Goal: Task Accomplishment & Management: Use online tool/utility

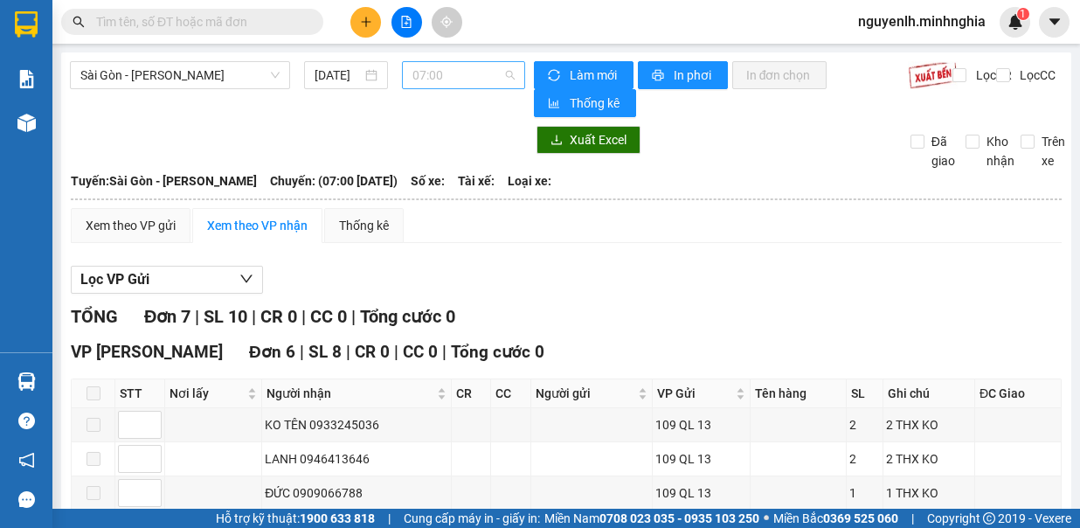
click at [448, 75] on span "07:00" at bounding box center [464, 75] width 102 height 26
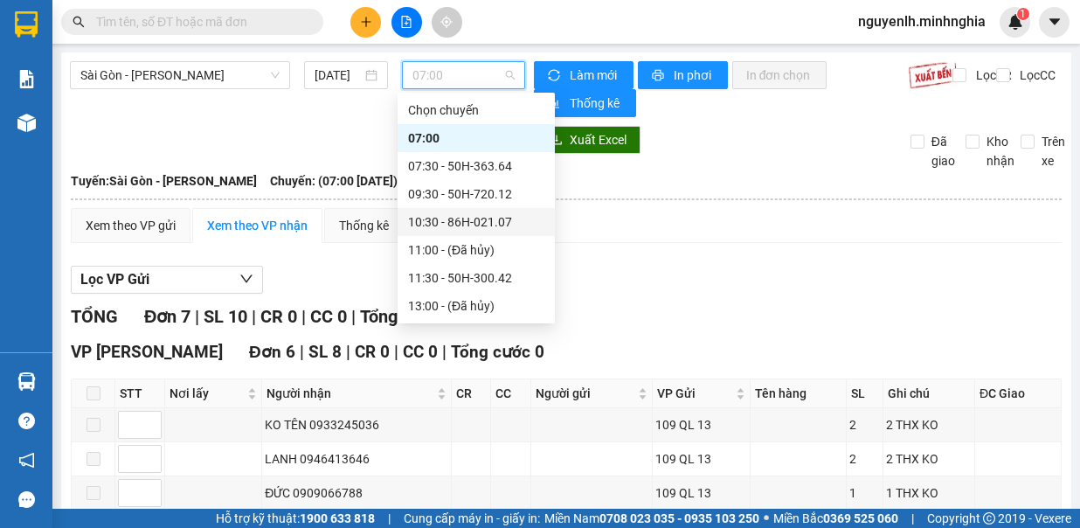
scroll to position [87, 0]
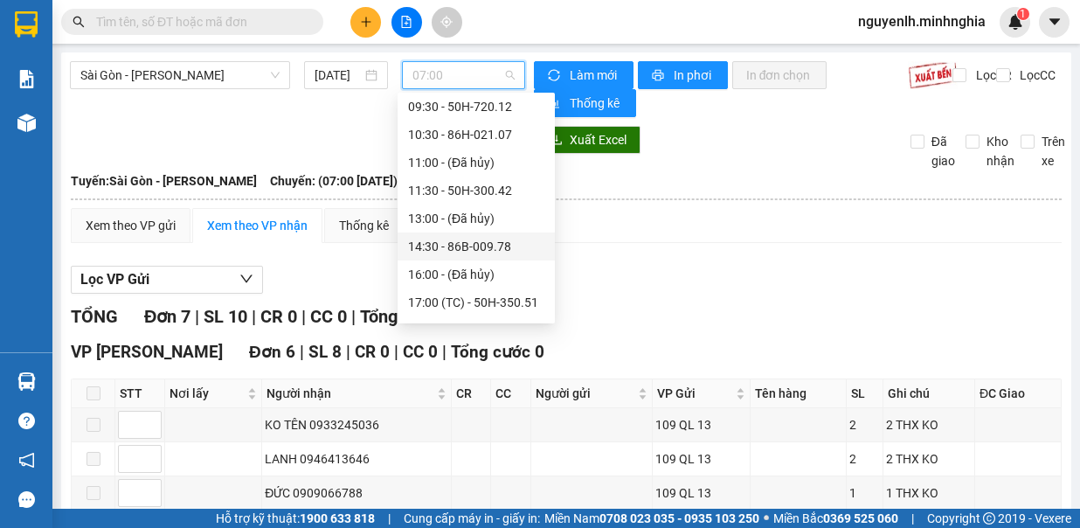
click at [485, 256] on div "14:30 - 86B-009.78" at bounding box center [476, 247] width 157 height 28
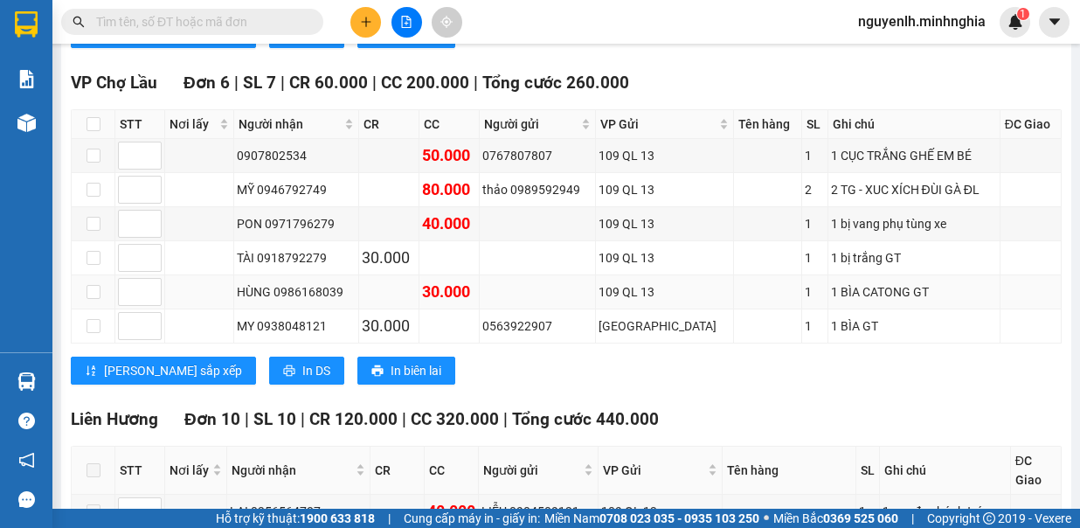
scroll to position [1136, 0]
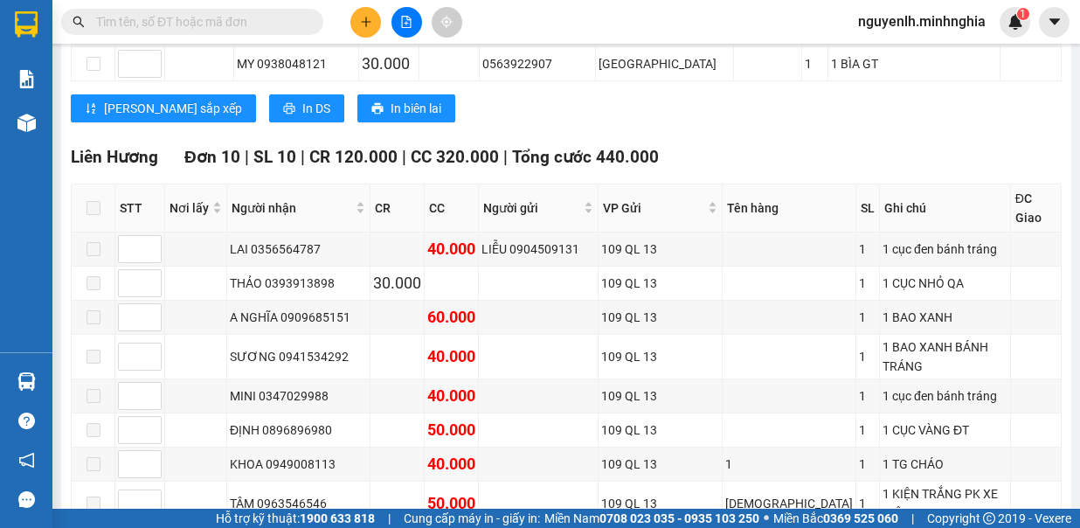
click at [312, 21] on span at bounding box center [311, 21] width 10 height 19
click at [254, 16] on input "text" at bounding box center [199, 21] width 206 height 19
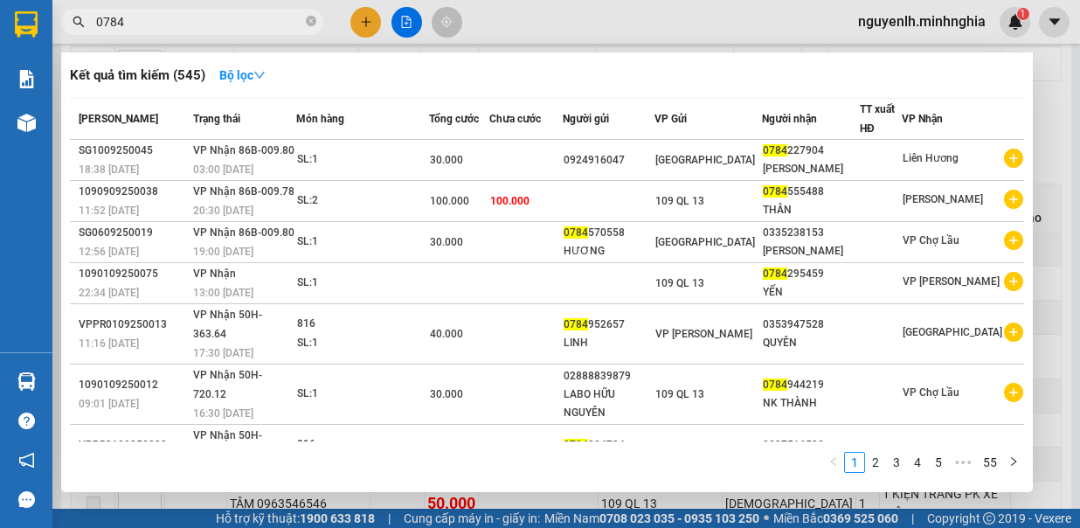
type input "0784"
drag, startPoint x: 535, startPoint y: 11, endPoint x: 469, endPoint y: 42, distance: 73.1
click at [532, 11] on div at bounding box center [540, 264] width 1080 height 528
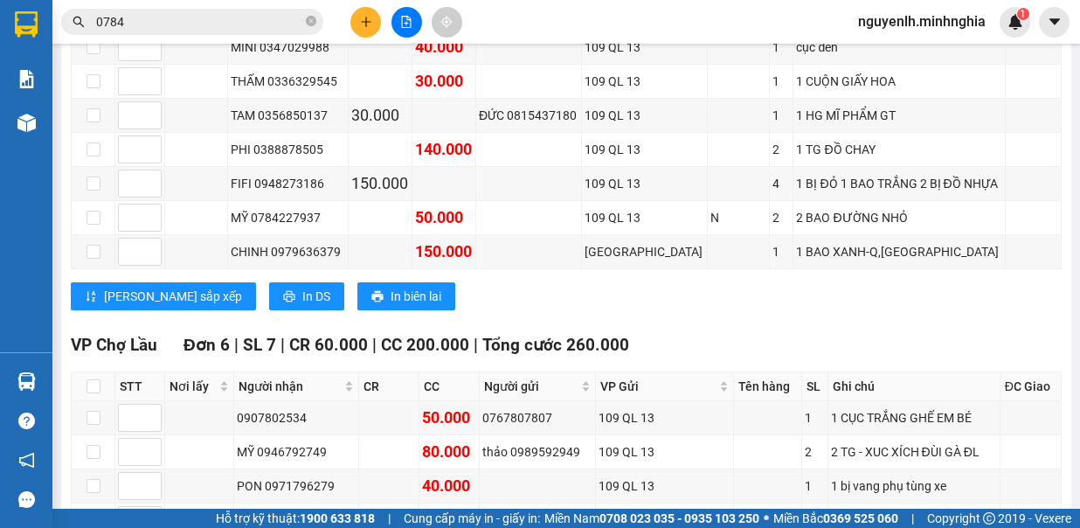
scroll to position [0, 0]
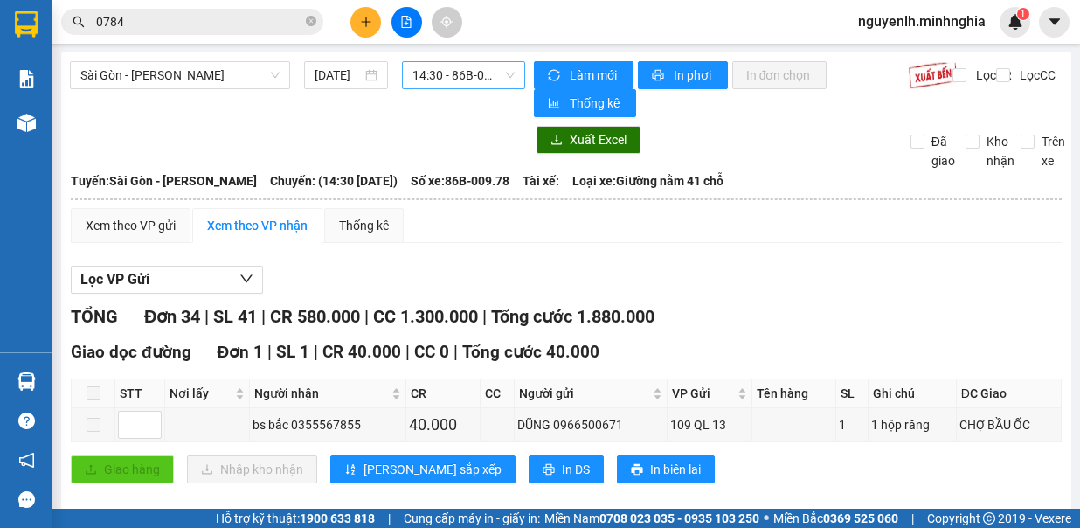
click at [423, 69] on span "14:30 - 86B-009.78" at bounding box center [464, 75] width 102 height 26
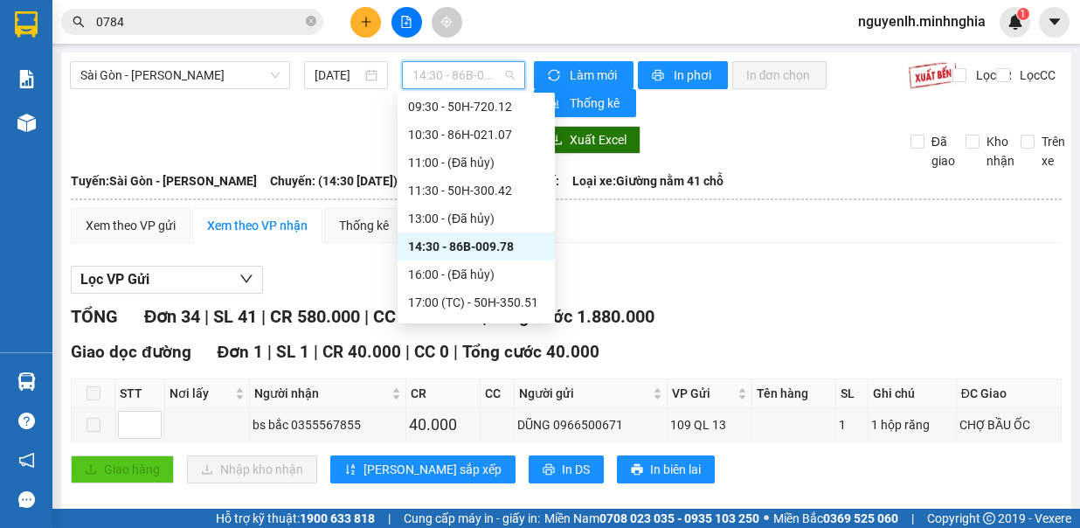
scroll to position [196, 0]
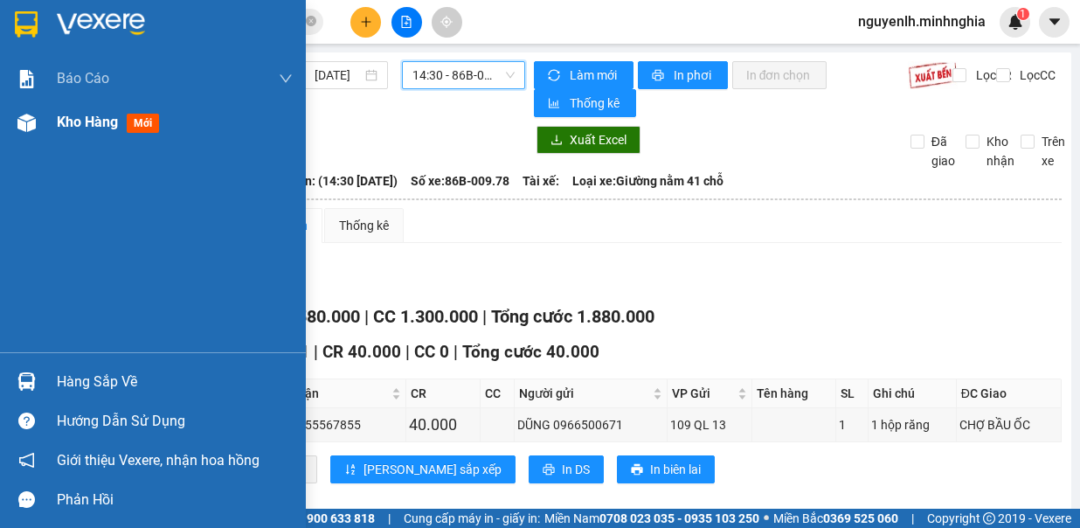
click at [41, 125] on div at bounding box center [26, 123] width 31 height 31
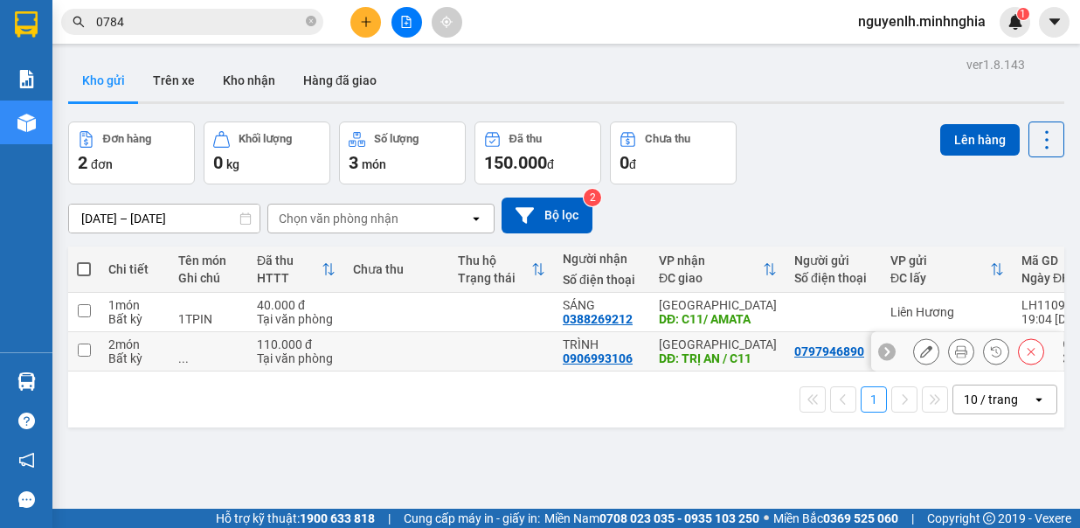
click at [86, 353] on input "checkbox" at bounding box center [84, 350] width 13 height 13
checkbox input "true"
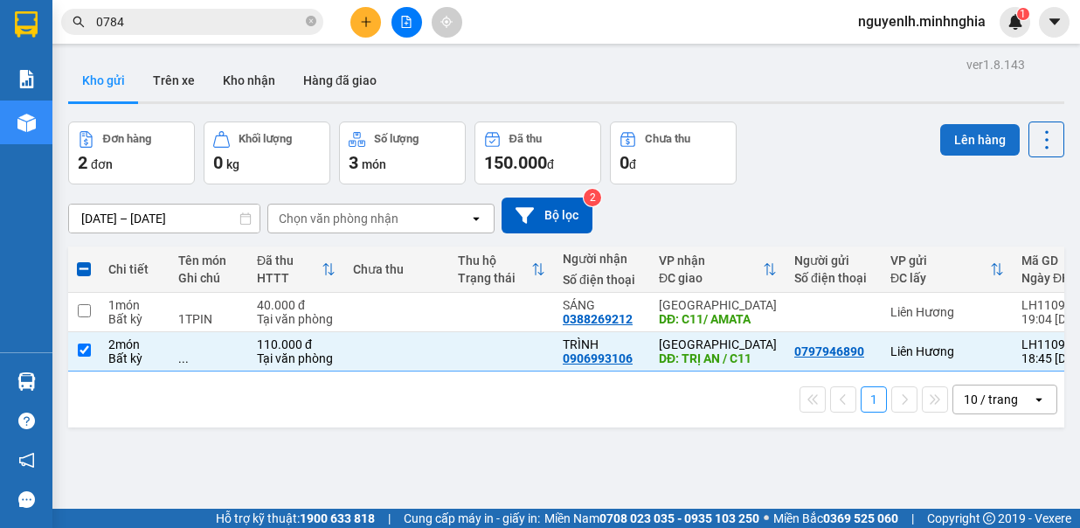
click at [981, 143] on button "Lên hàng" at bounding box center [981, 139] width 80 height 31
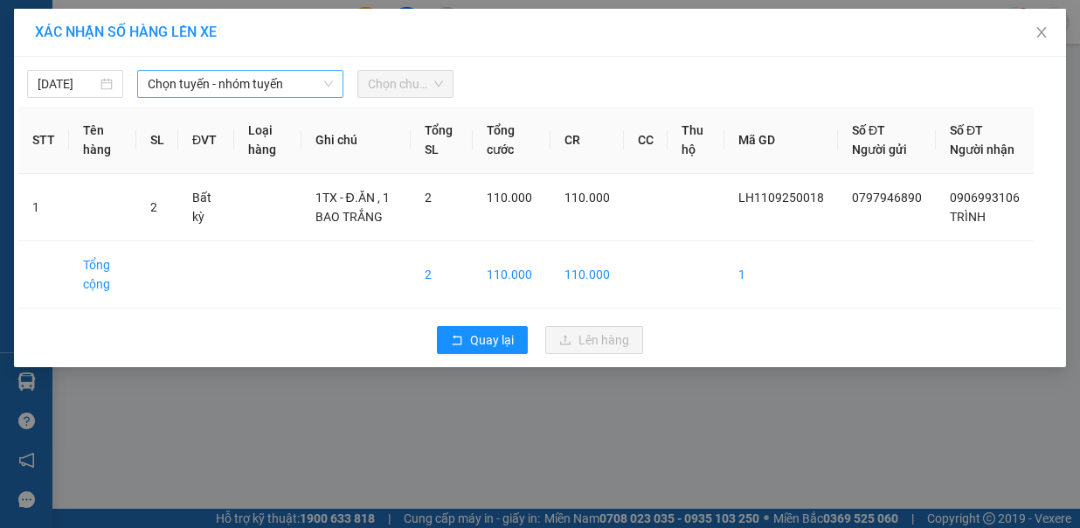
click at [275, 92] on span "Chọn tuyến - nhóm tuyến" at bounding box center [240, 84] width 185 height 26
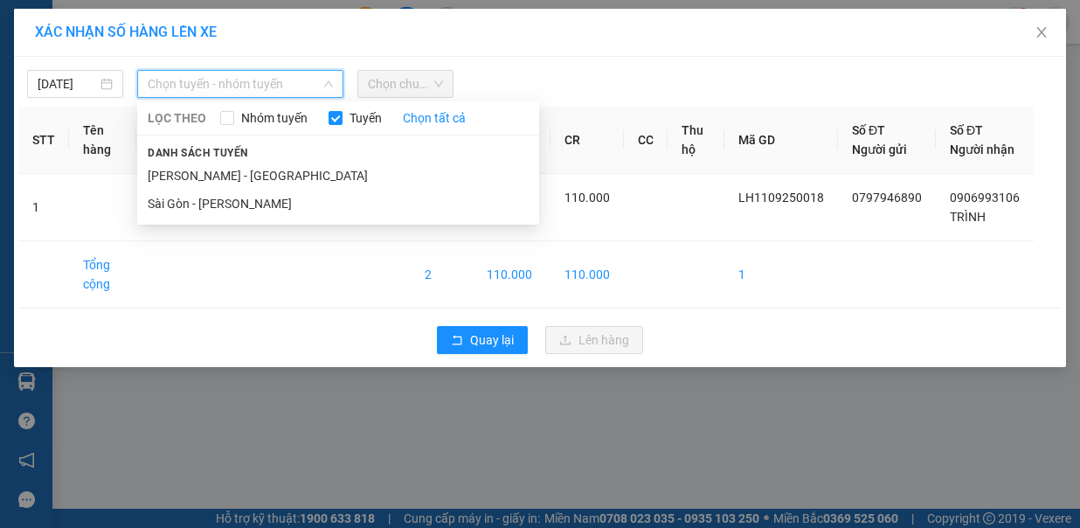
drag, startPoint x: 258, startPoint y: 168, endPoint x: 323, endPoint y: 140, distance: 71.3
click at [269, 162] on li "[PERSON_NAME] - [GEOGRAPHIC_DATA]" at bounding box center [338, 176] width 402 height 28
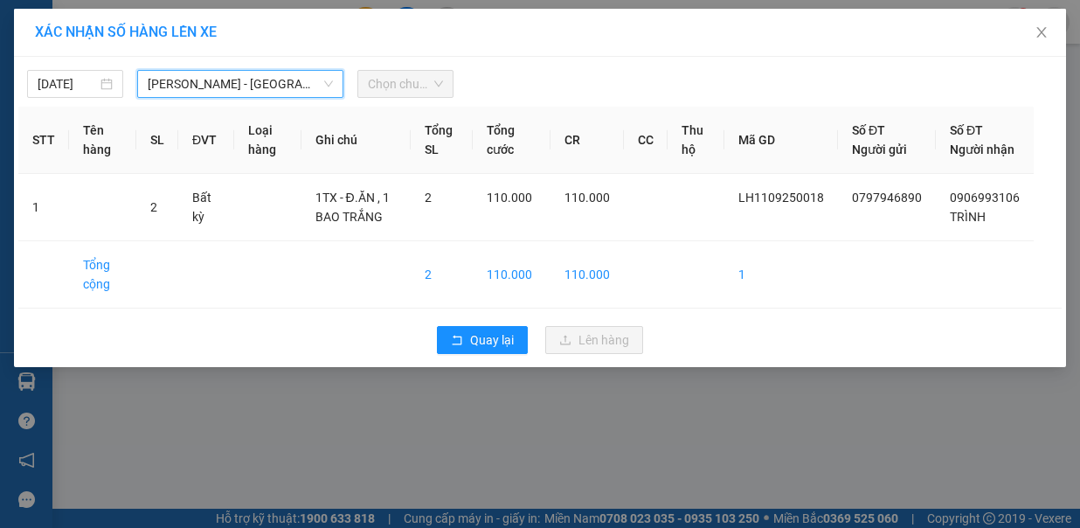
click at [398, 80] on span "Chọn chuyến" at bounding box center [405, 84] width 75 height 26
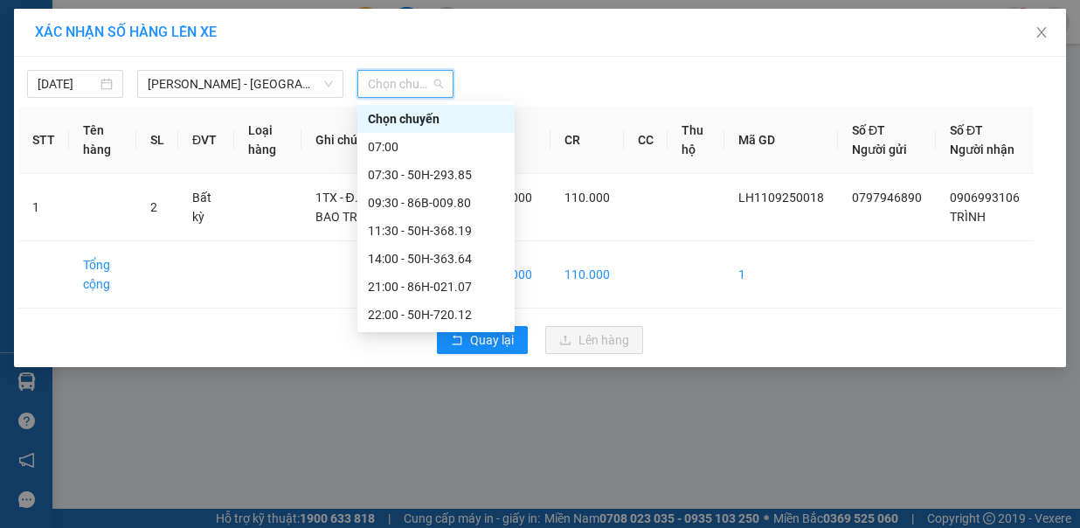
click at [398, 80] on span "Chọn chuyến" at bounding box center [405, 84] width 75 height 26
click at [427, 173] on div "22:00 - 50H-720.12" at bounding box center [436, 174] width 136 height 19
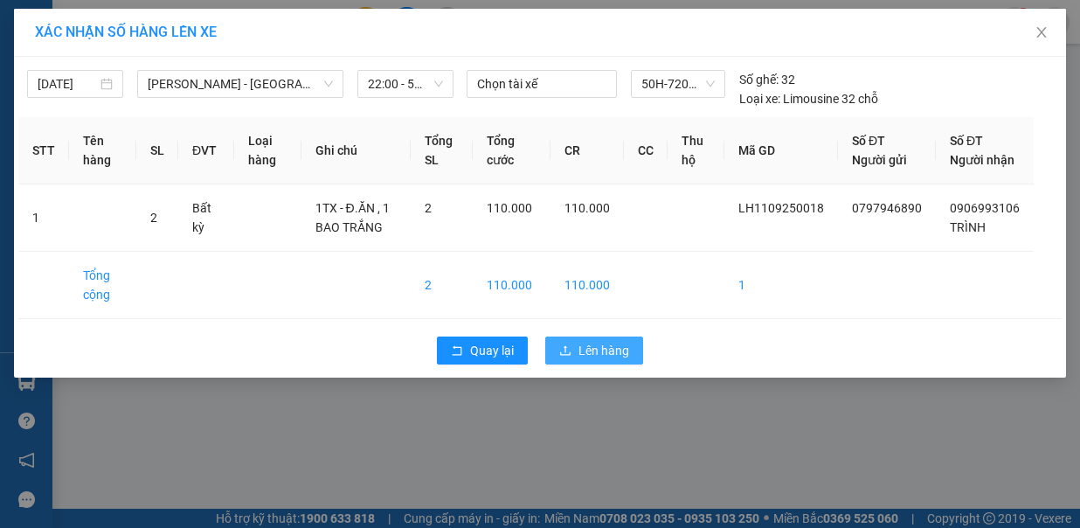
click at [602, 348] on span "Lên hàng" at bounding box center [604, 350] width 51 height 19
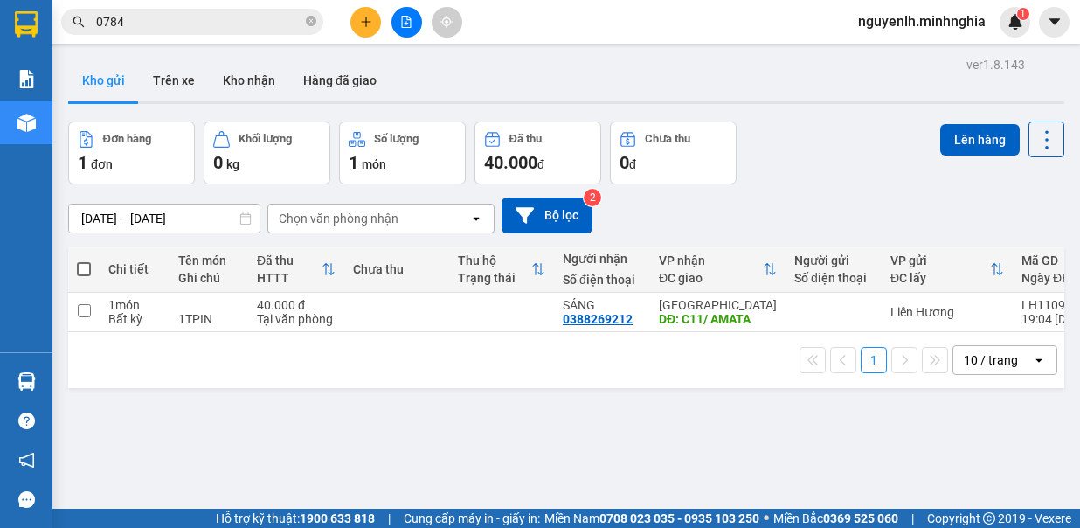
click at [63, 313] on div "ver 1.8.143 Kho gửi Trên xe Kho nhận Hàng đã giao Đơn hàng 1 đơn Khối lượng 0 k…" at bounding box center [566, 316] width 1011 height 528
click at [94, 301] on td at bounding box center [83, 312] width 31 height 39
checkbox input "true"
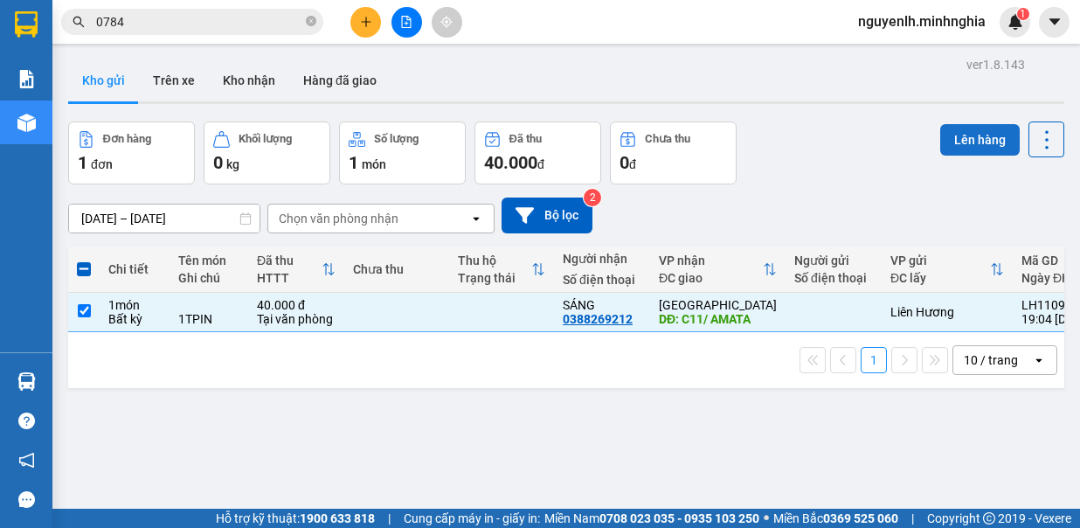
click at [979, 133] on button "Lên hàng" at bounding box center [981, 139] width 80 height 31
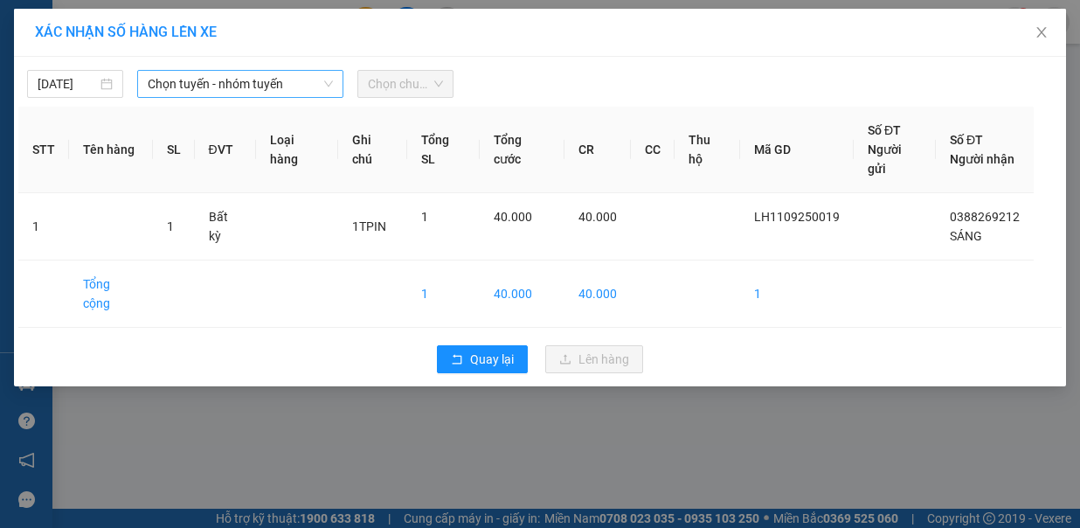
click at [168, 73] on span "Chọn tuyến - nhóm tuyến" at bounding box center [240, 84] width 185 height 26
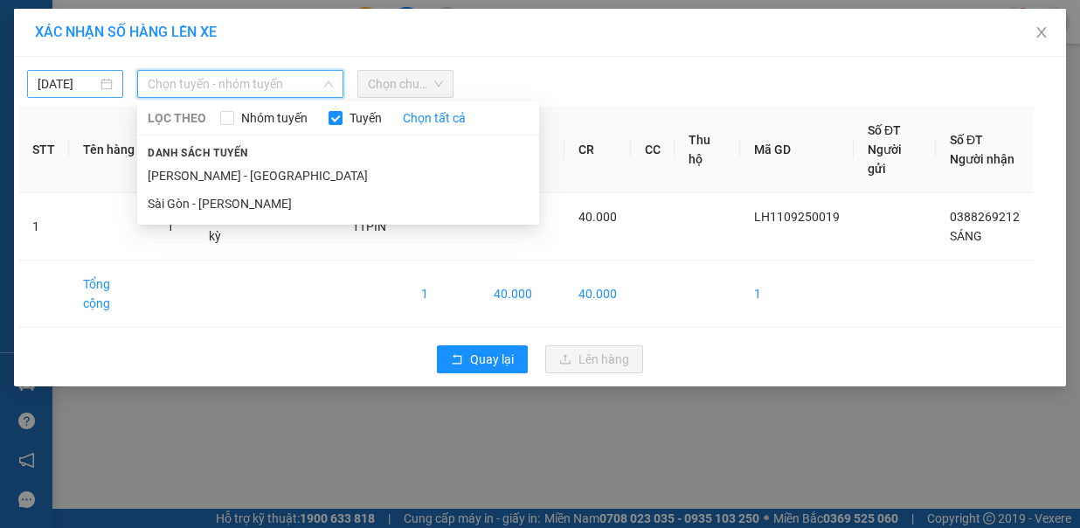
click at [66, 80] on body "Kết quả tìm kiếm ( 545 ) Bộ lọc Mã ĐH Trạng thái Món hàng Tổng cước Chưa cước N…" at bounding box center [540, 264] width 1080 height 528
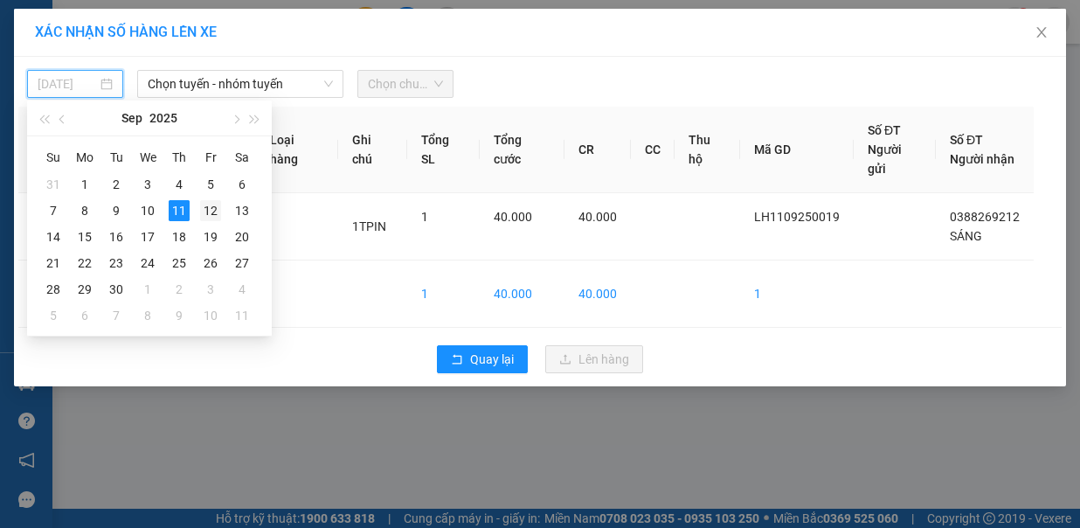
click at [198, 206] on td "12" at bounding box center [210, 211] width 31 height 26
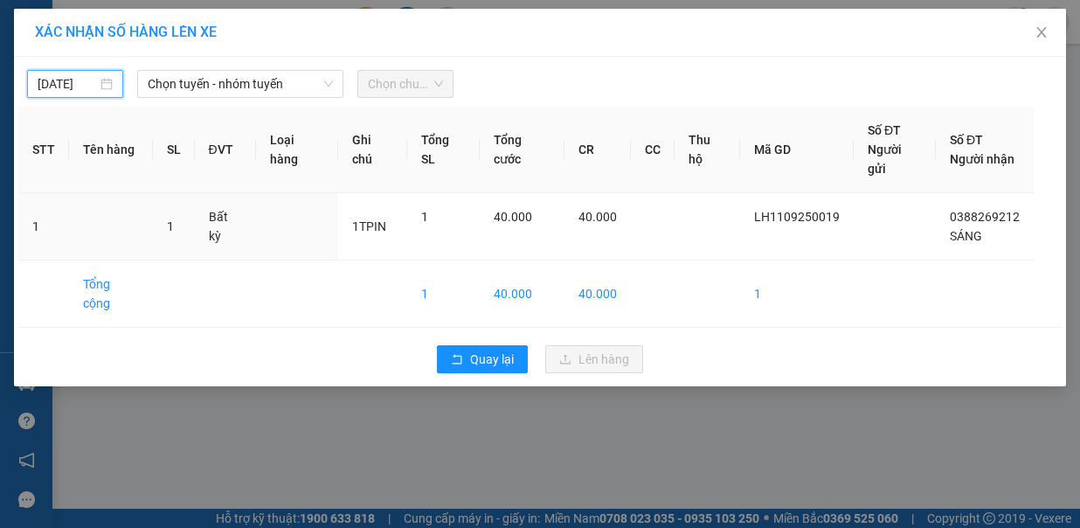
type input "12/09/2025"
click at [249, 85] on span "Chọn tuyến - nhóm tuyến" at bounding box center [240, 84] width 185 height 26
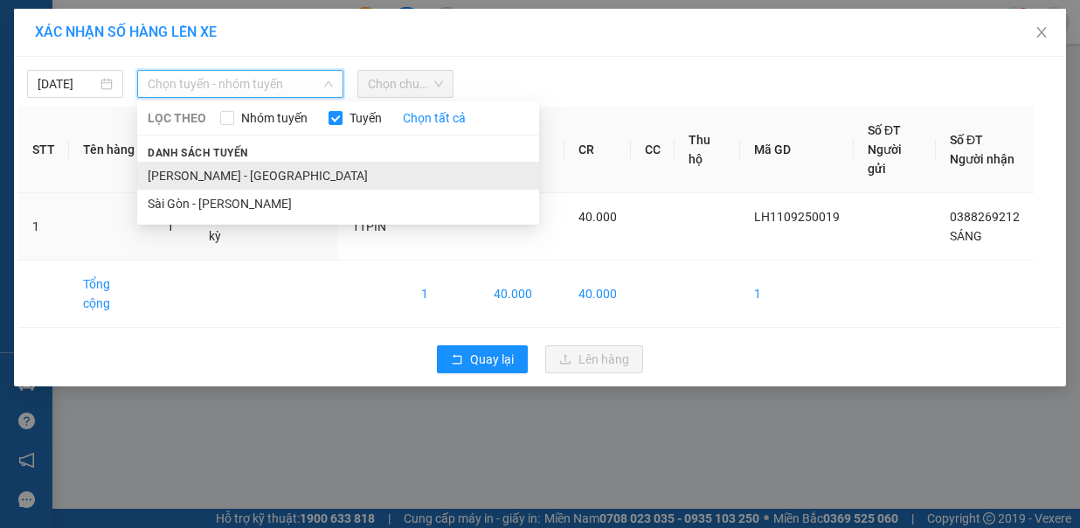
click at [251, 166] on li "[PERSON_NAME] - [GEOGRAPHIC_DATA]" at bounding box center [338, 176] width 402 height 28
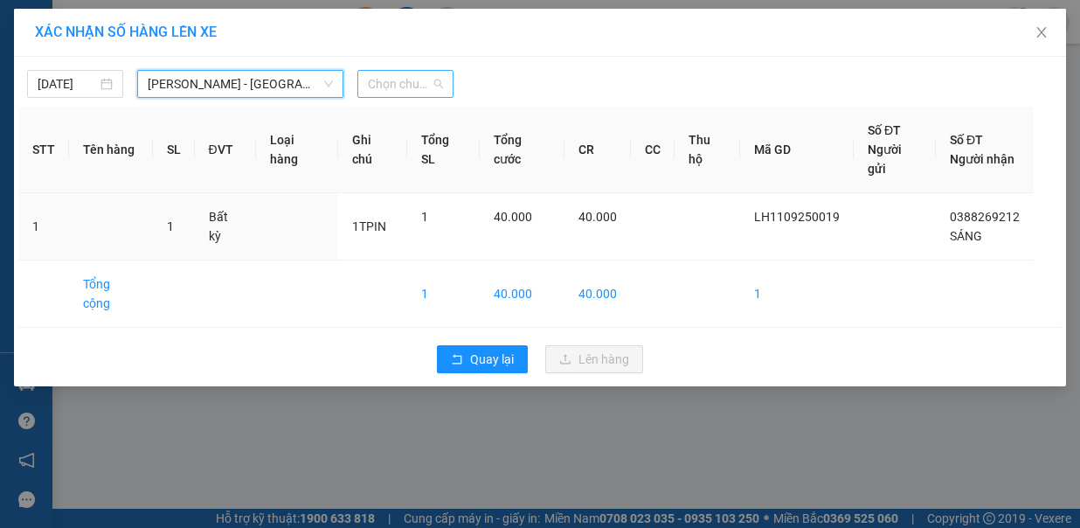
click at [426, 78] on span "Chọn chuyến" at bounding box center [405, 84] width 75 height 26
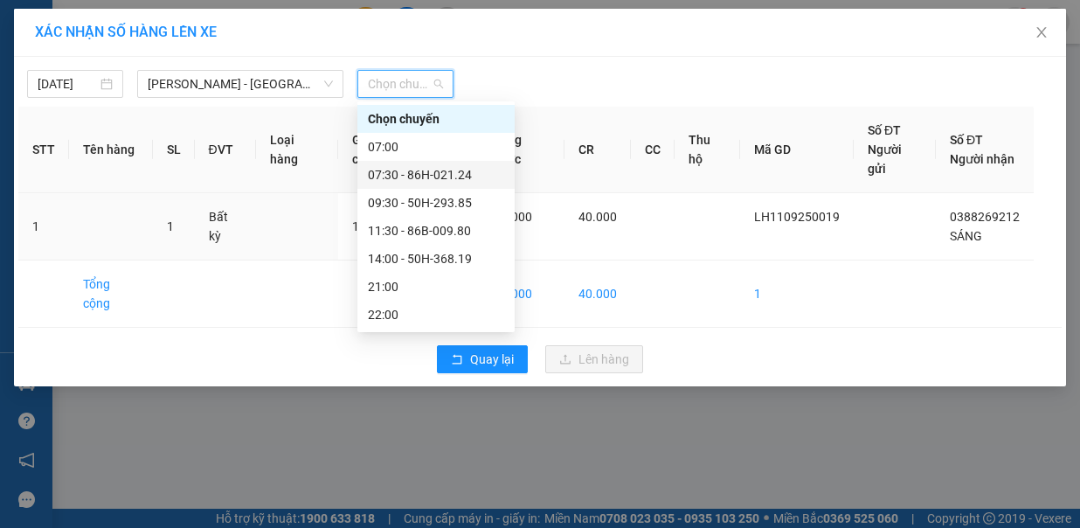
click at [420, 175] on div "07:30 - 86H-021.24" at bounding box center [436, 174] width 136 height 19
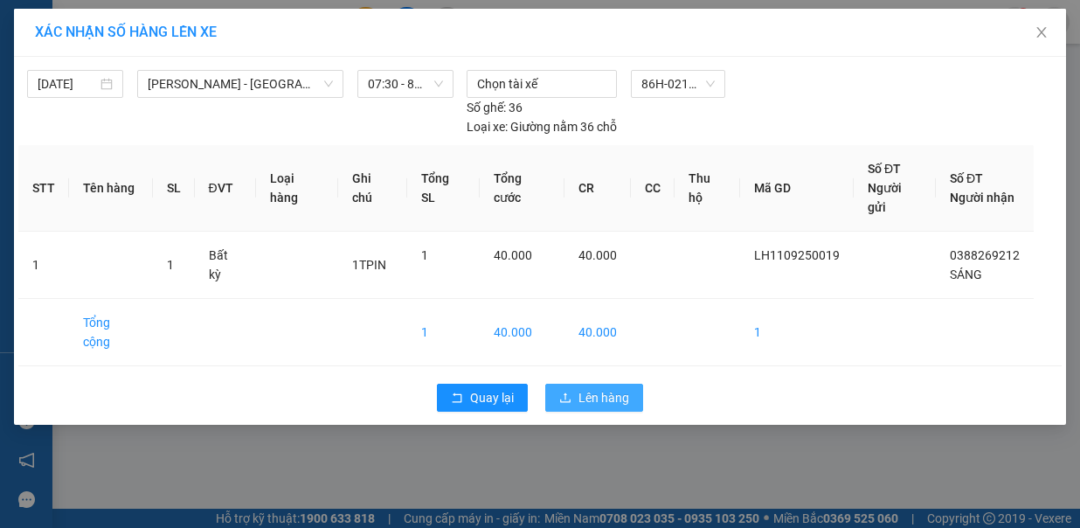
click at [594, 388] on span "Lên hàng" at bounding box center [604, 397] width 51 height 19
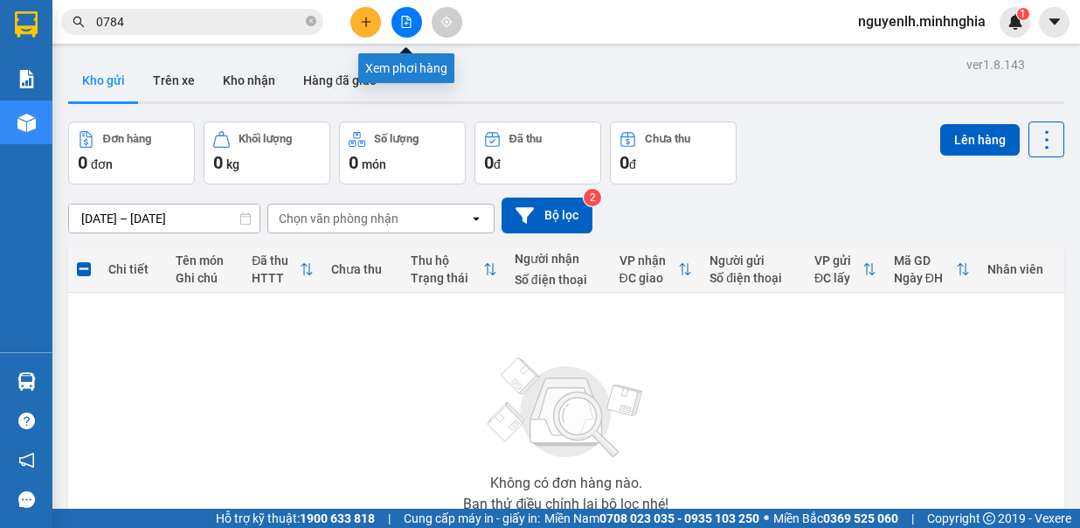
click at [407, 16] on icon "file-add" at bounding box center [407, 22] width 10 height 12
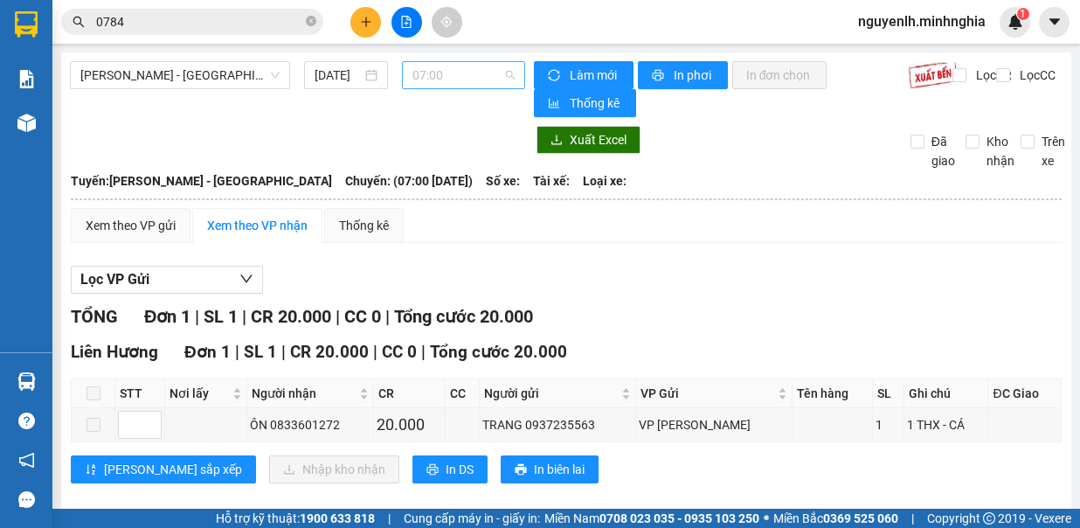
click at [479, 62] on span "07:00" at bounding box center [464, 75] width 102 height 26
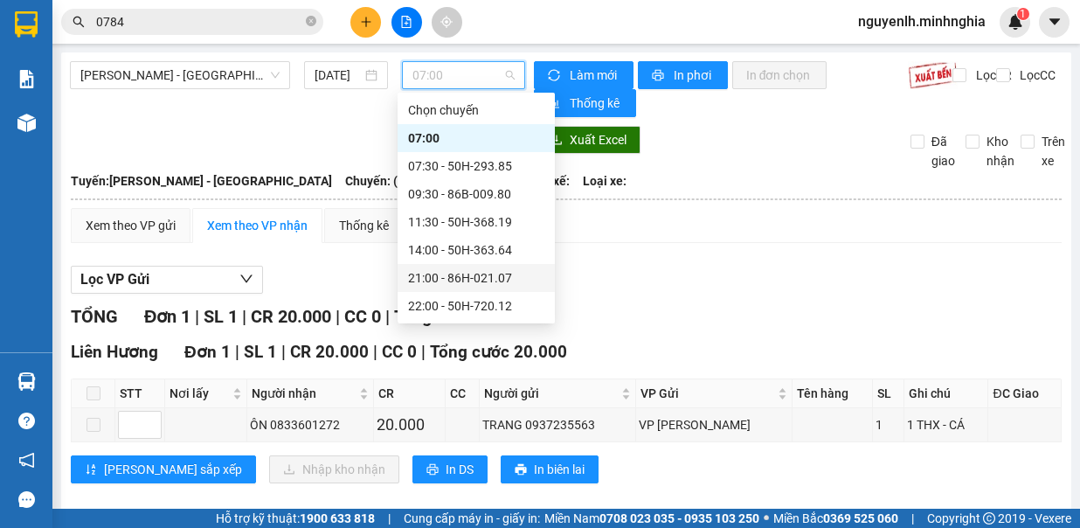
scroll to position [140, 0]
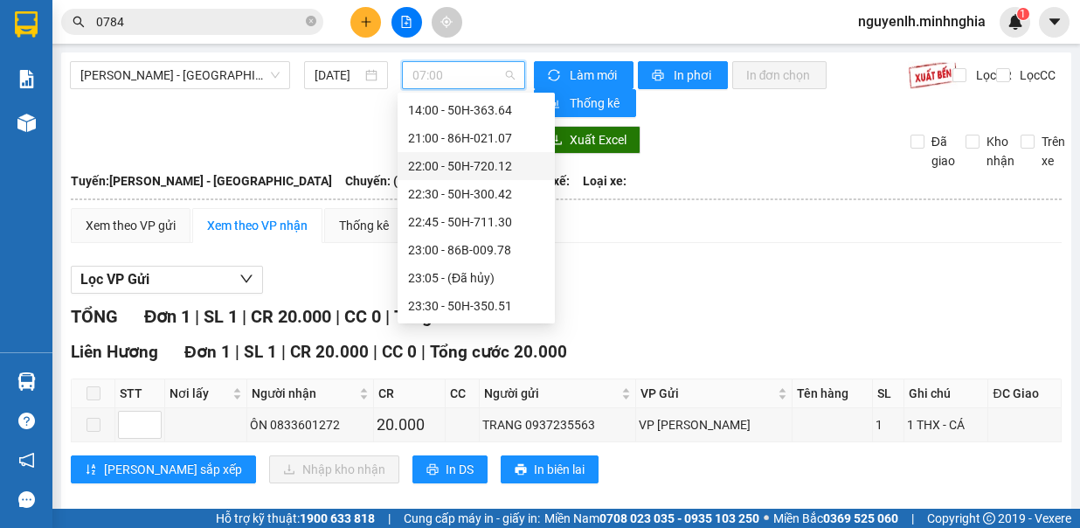
click at [484, 161] on div "22:00 - 50H-720.12" at bounding box center [476, 165] width 136 height 19
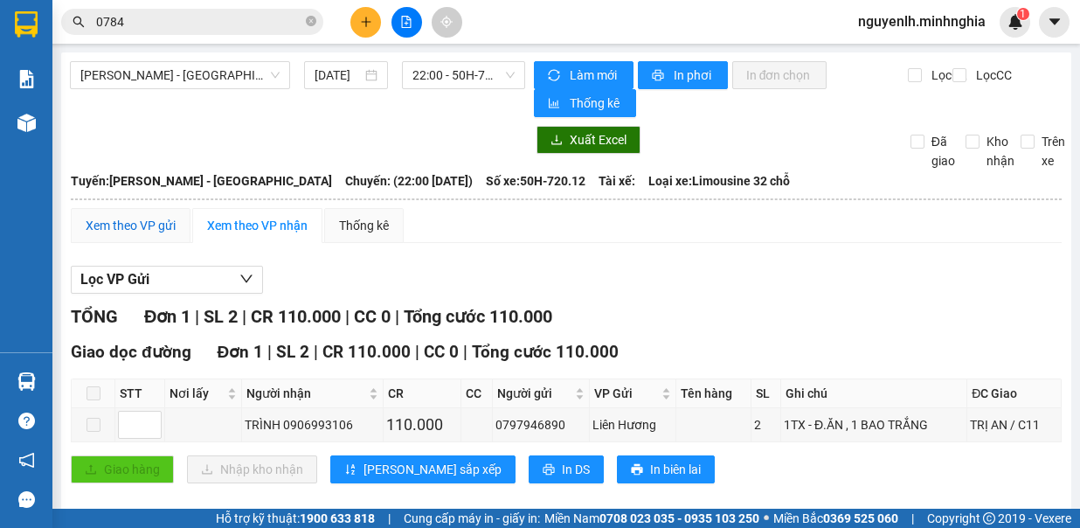
click at [122, 219] on div "Xem theo VP gửi" at bounding box center [131, 225] width 90 height 19
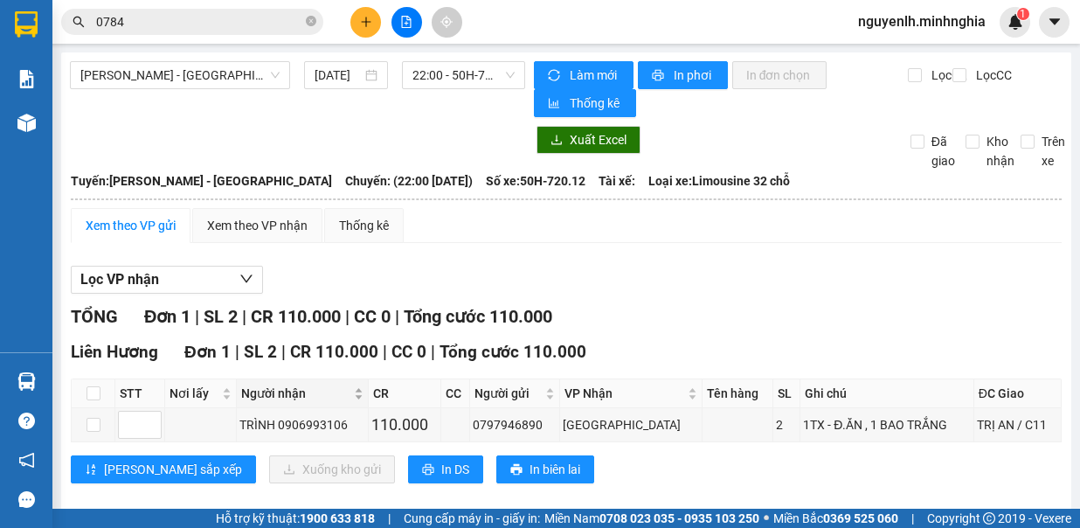
scroll to position [17, 0]
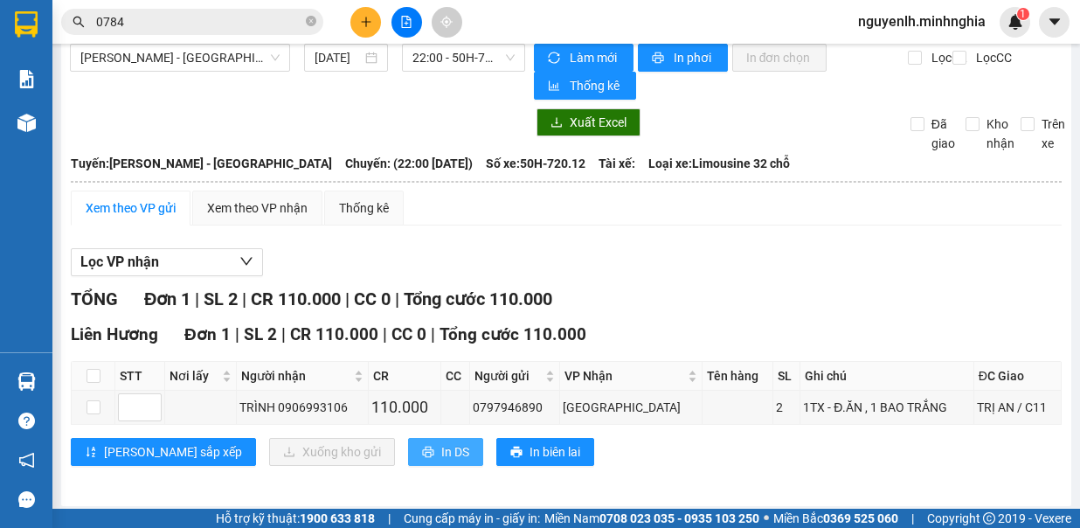
click at [441, 447] on span "In DS" at bounding box center [455, 451] width 28 height 19
click at [319, 56] on input "[DATE]" at bounding box center [338, 57] width 47 height 19
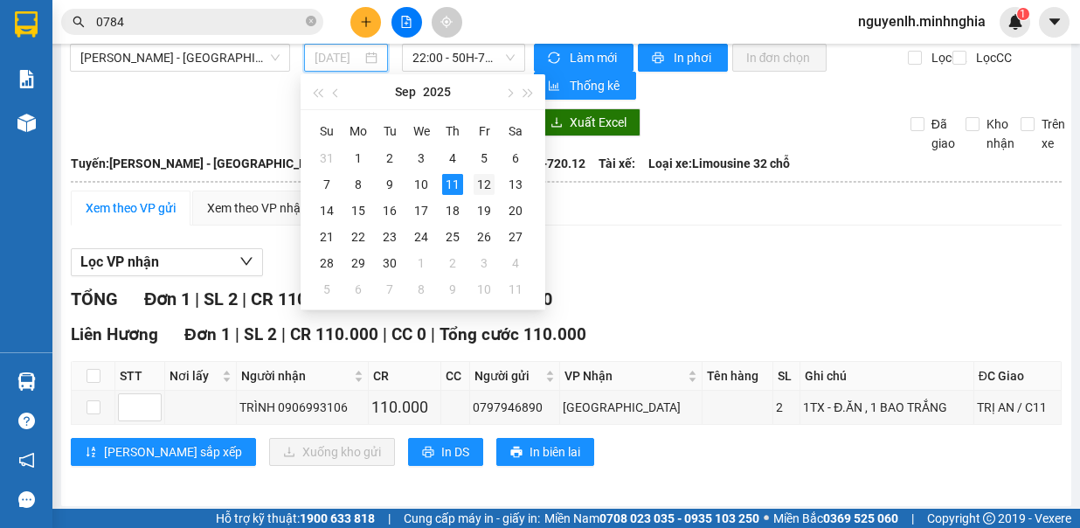
click at [479, 184] on div "12" at bounding box center [484, 184] width 21 height 21
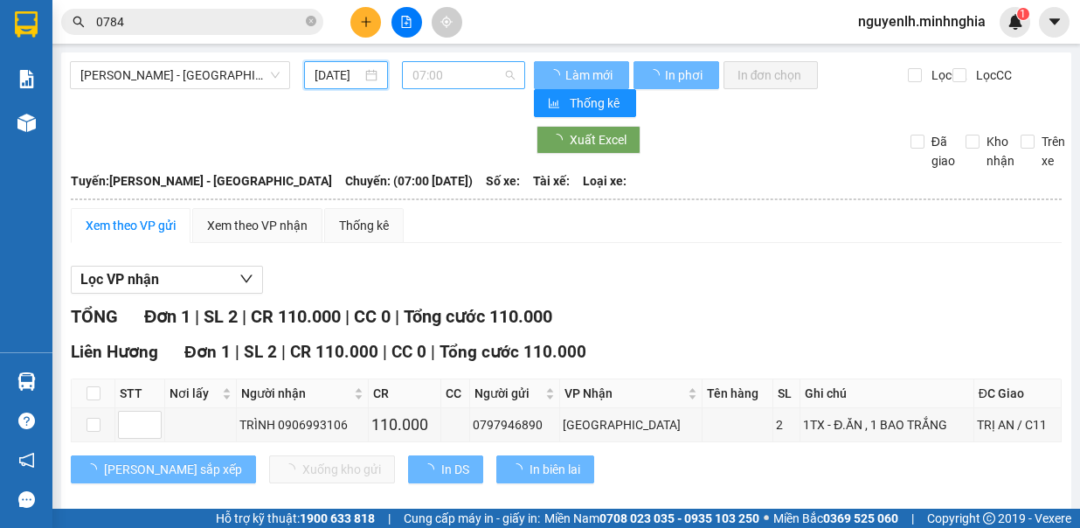
type input "12/09/2025"
click at [475, 83] on span "07:00" at bounding box center [464, 75] width 102 height 26
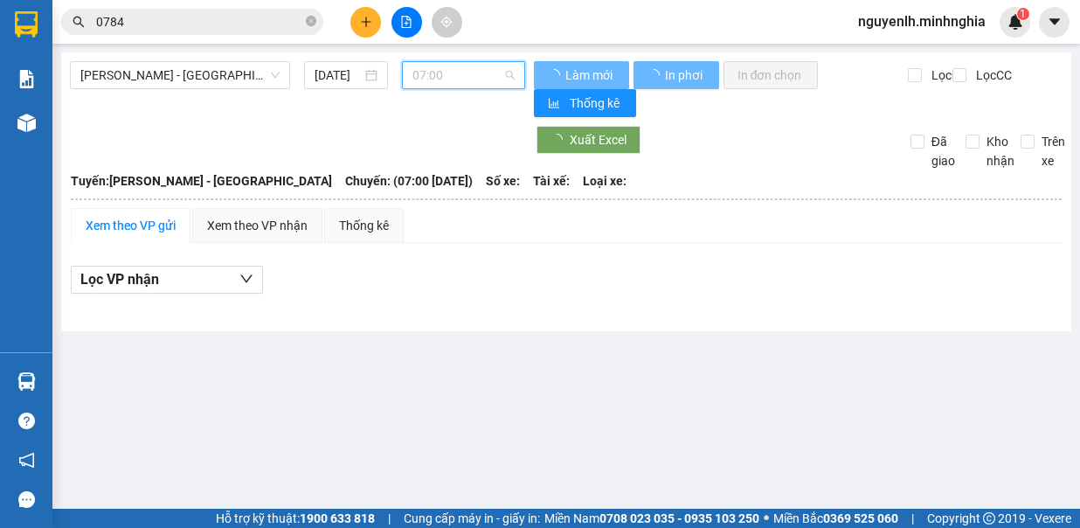
scroll to position [28, 0]
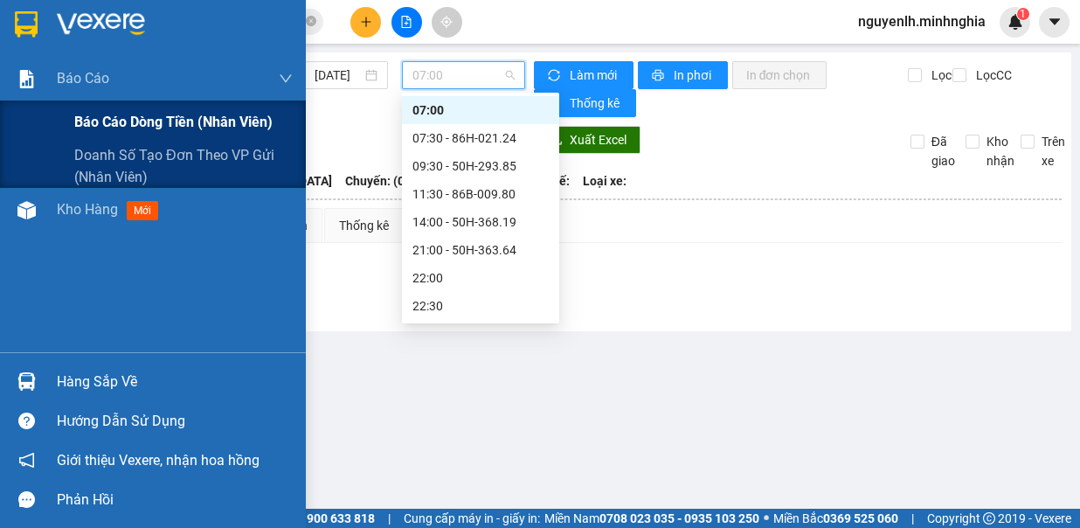
click at [131, 130] on span "Báo cáo dòng tiền (nhân viên)" at bounding box center [173, 122] width 198 height 22
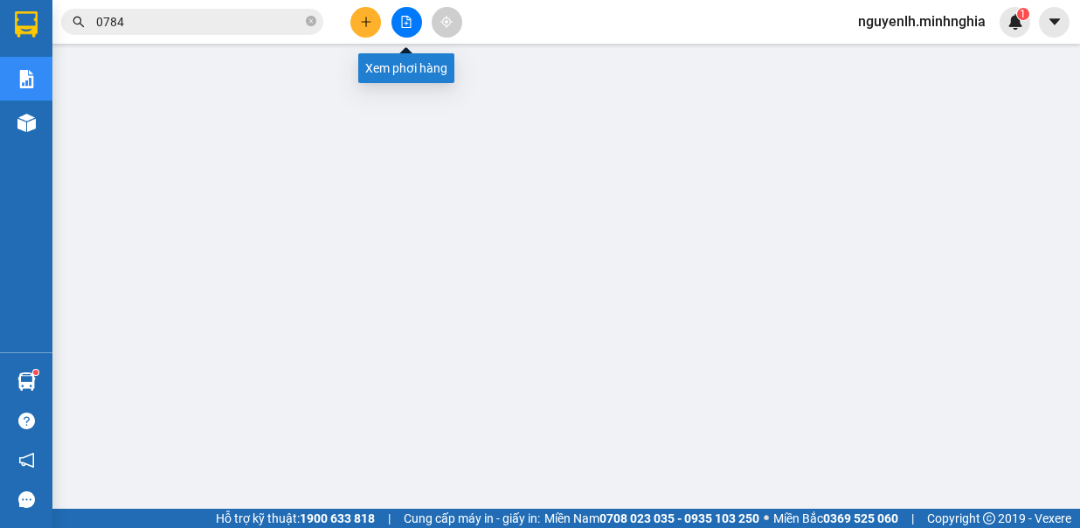
click at [417, 20] on button at bounding box center [407, 22] width 31 height 31
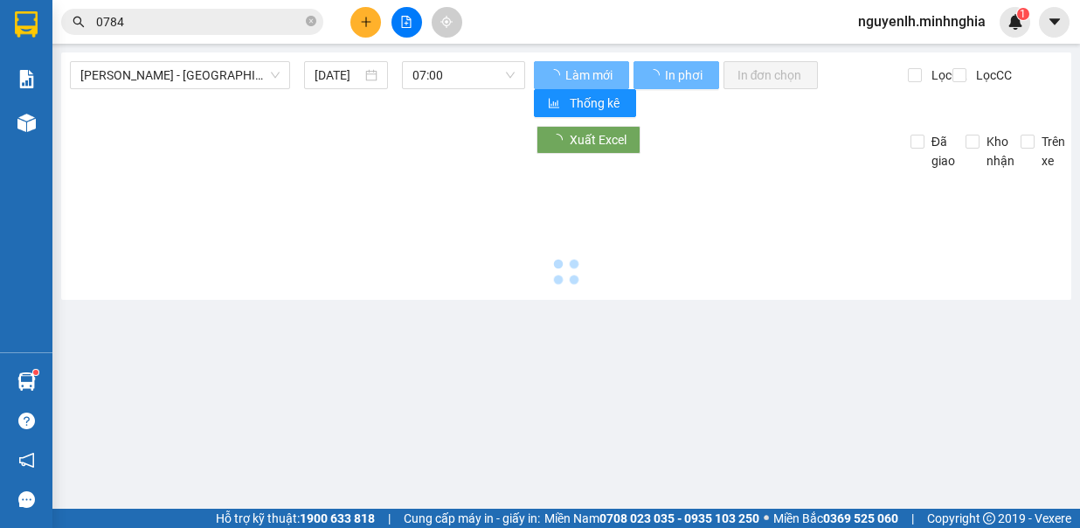
type input "[DATE]"
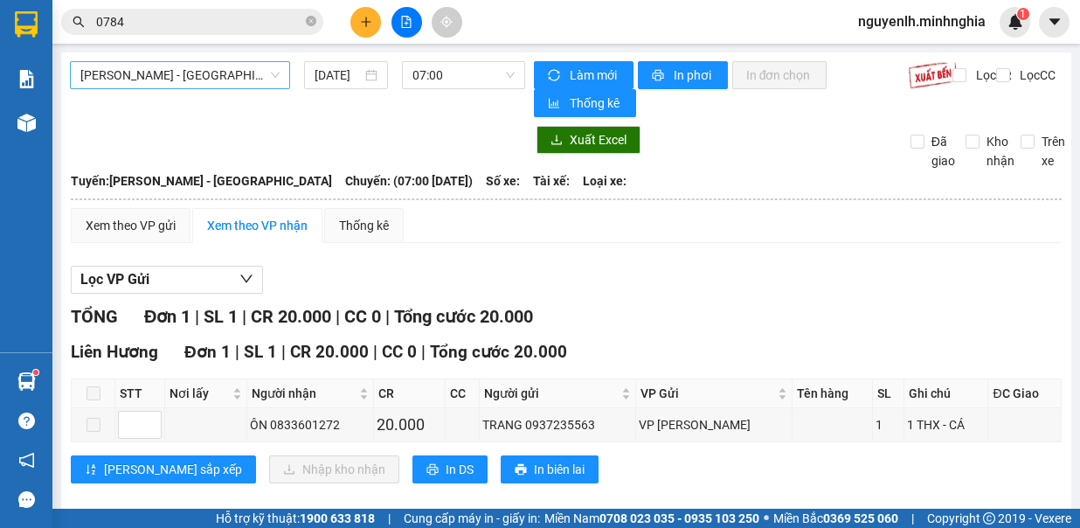
drag, startPoint x: 223, startPoint y: 73, endPoint x: 212, endPoint y: 80, distance: 12.6
click at [220, 73] on span "[PERSON_NAME] - [GEOGRAPHIC_DATA]" at bounding box center [179, 75] width 199 height 26
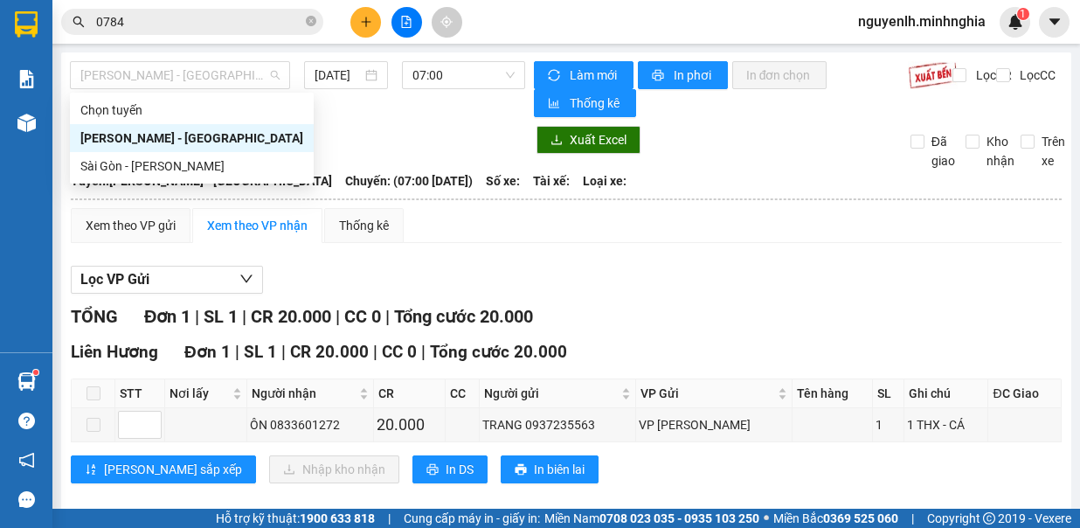
click at [200, 164] on div "Sài Gòn - [PERSON_NAME]" at bounding box center [191, 165] width 223 height 19
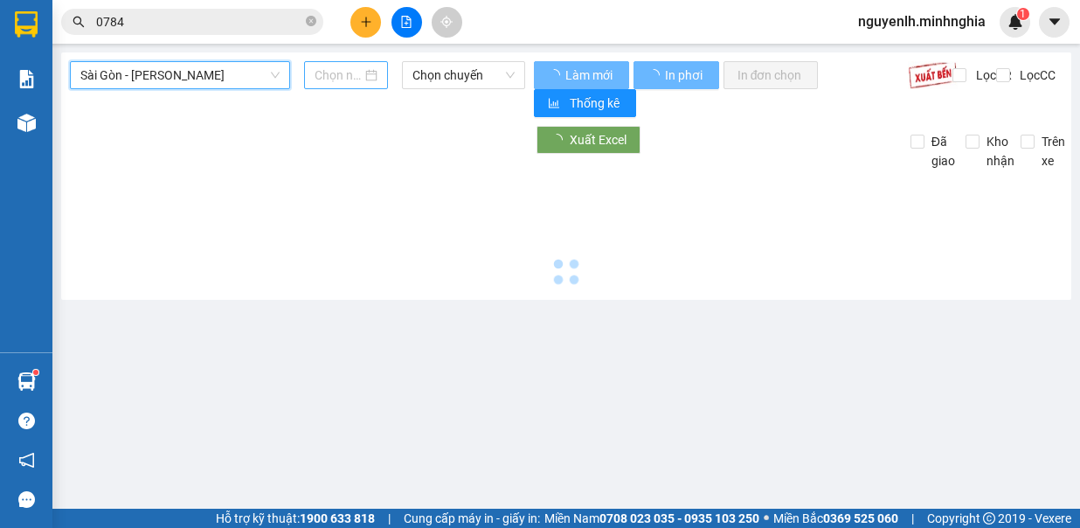
type input "[DATE]"
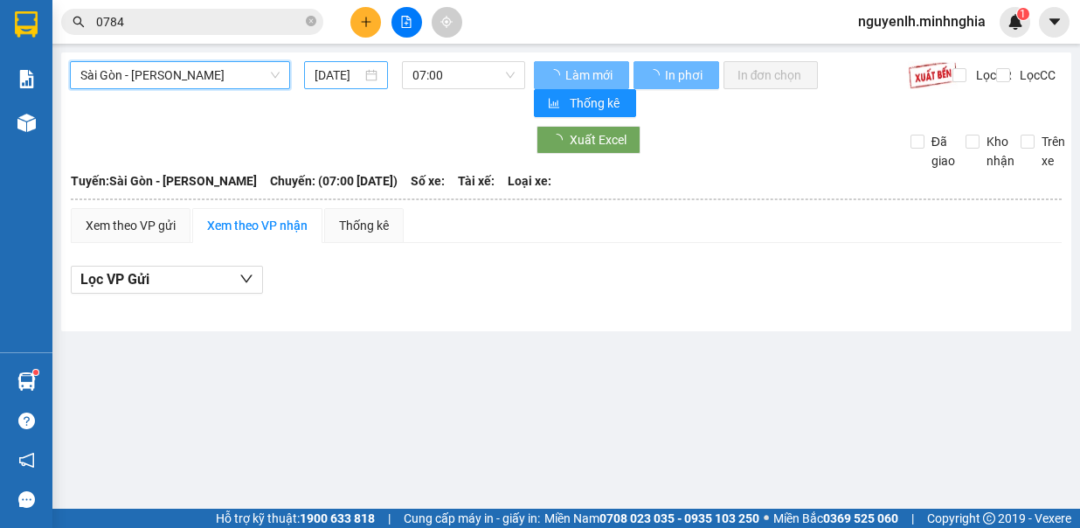
click at [339, 71] on input "[DATE]" at bounding box center [338, 75] width 47 height 19
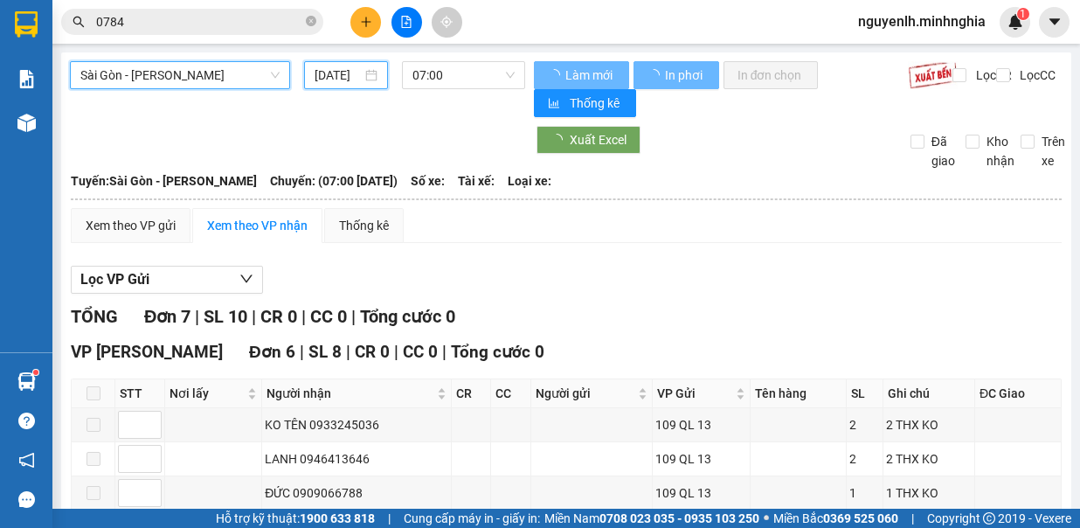
click at [441, 59] on div "Sài Gòn - Phan Rí Sài Gòn - Phan Rí 11/09/2025 07:00 Làm mới In phơi In đơn chọ…" at bounding box center [566, 456] width 1011 height 808
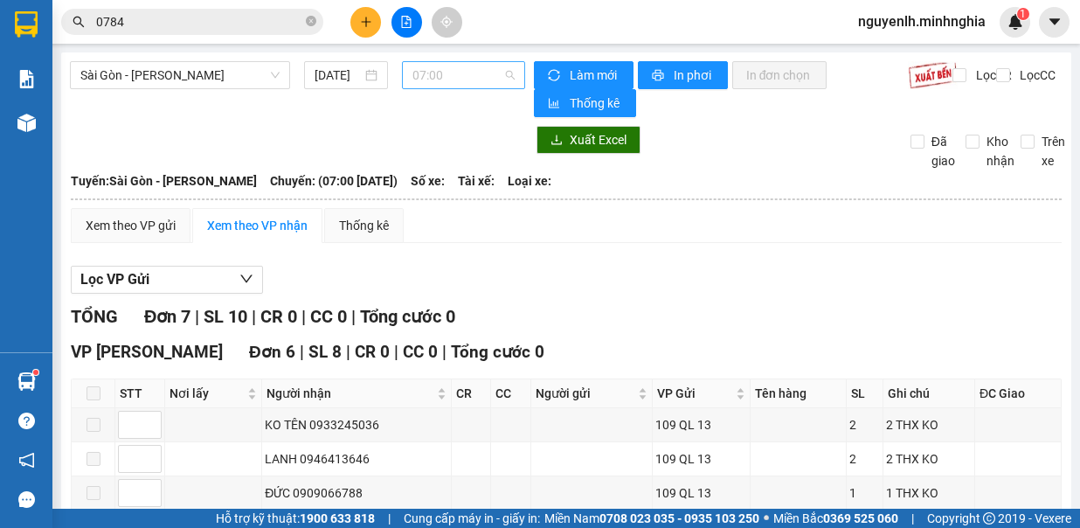
click at [483, 73] on span "07:00" at bounding box center [464, 75] width 102 height 26
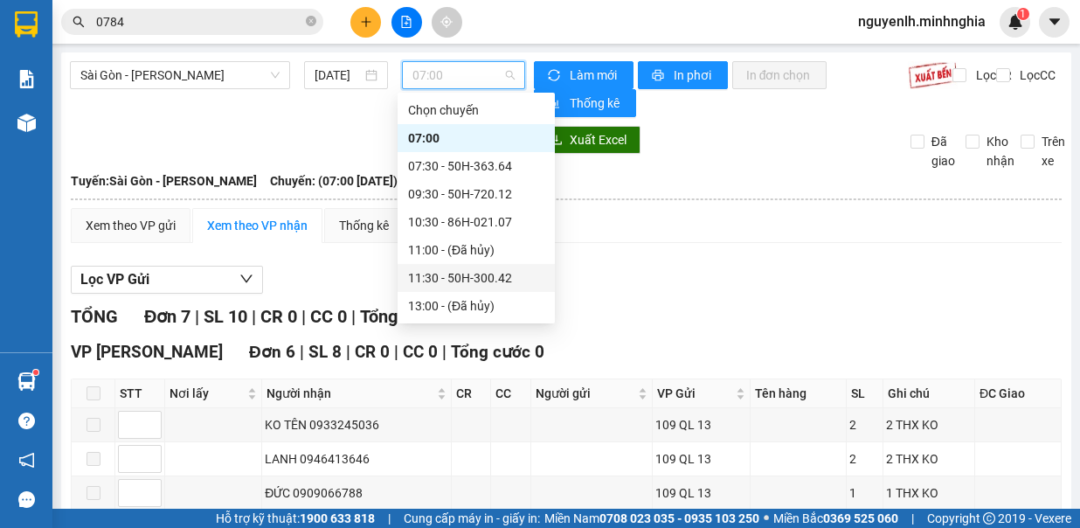
scroll to position [175, 0]
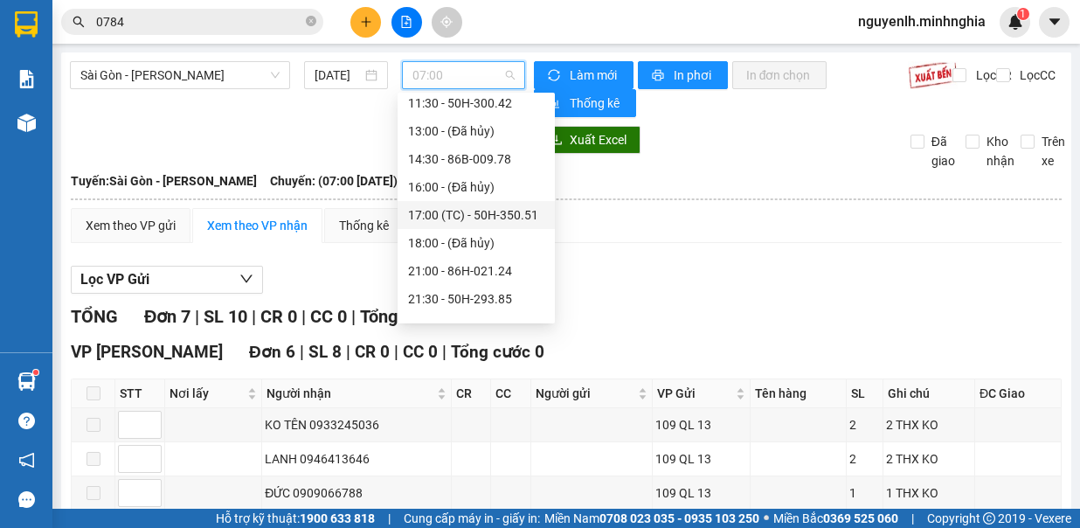
click at [507, 213] on div "17:00 (TC) - 50H-350.51" at bounding box center [476, 214] width 136 height 19
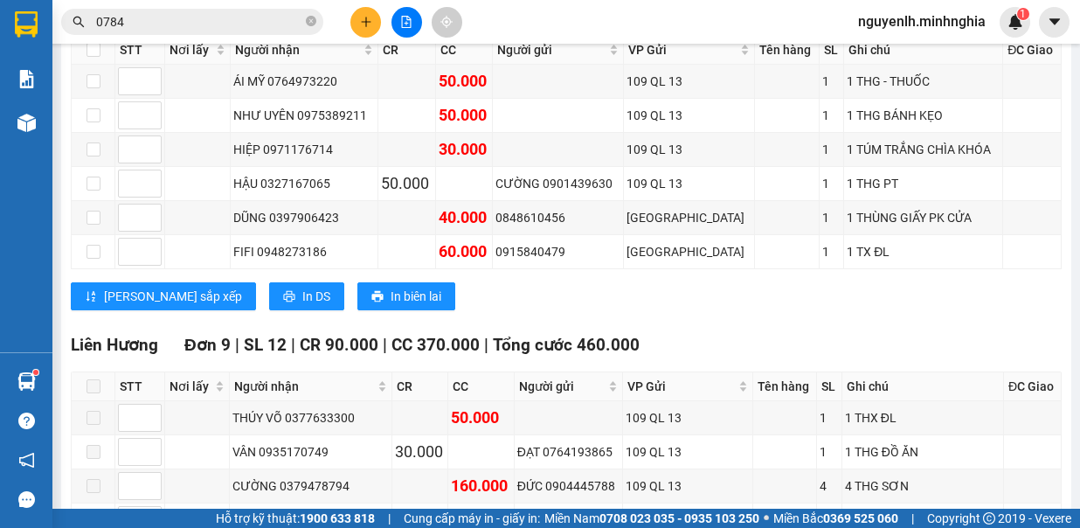
scroll to position [962, 0]
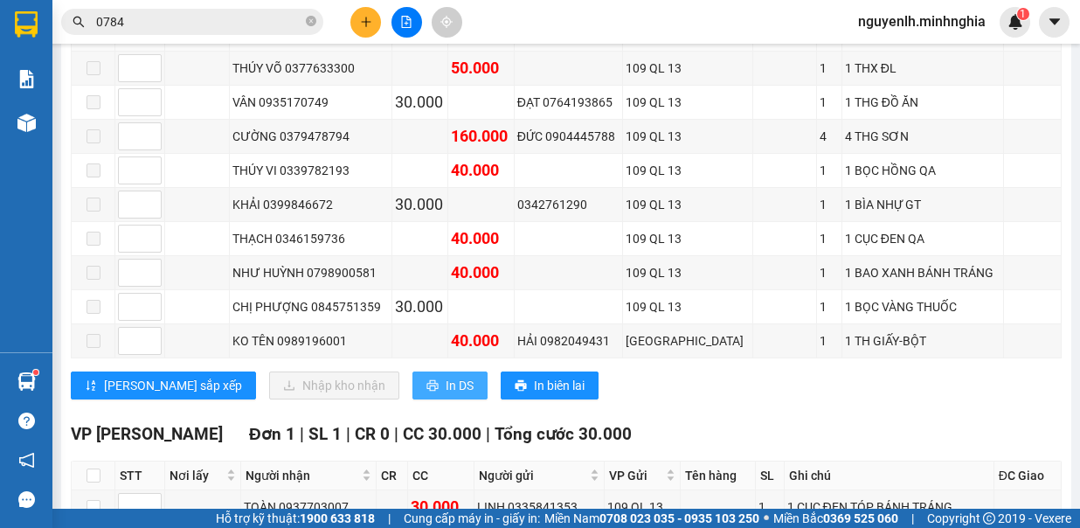
click at [446, 376] on span "In DS" at bounding box center [460, 385] width 28 height 19
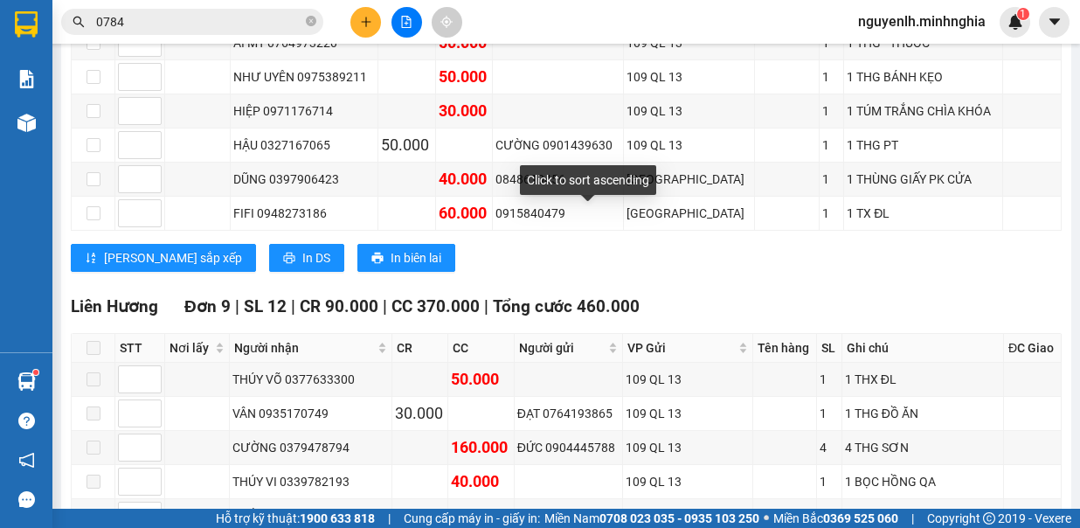
scroll to position [0, 0]
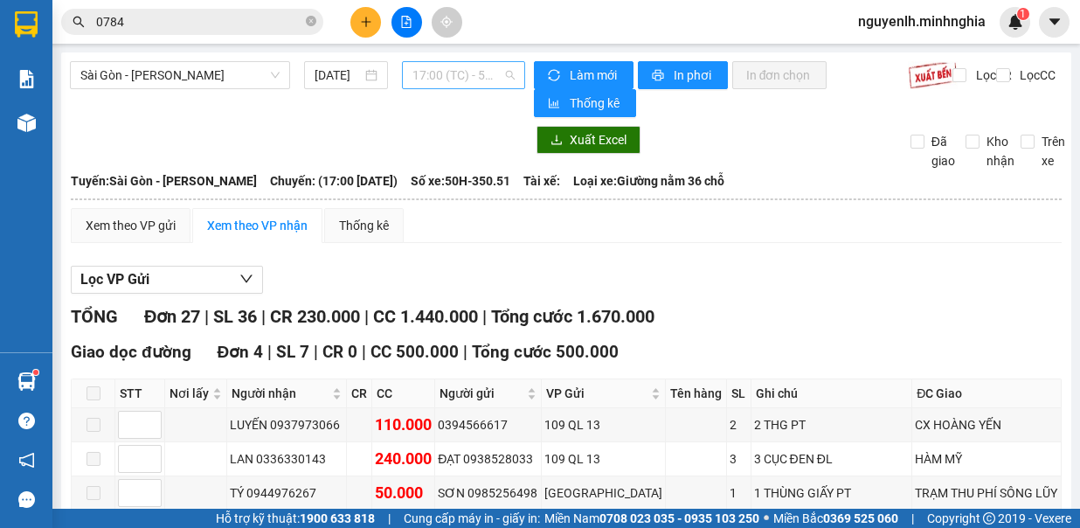
click at [455, 70] on span "17:00 (TC) - 50H-350.51" at bounding box center [464, 75] width 102 height 26
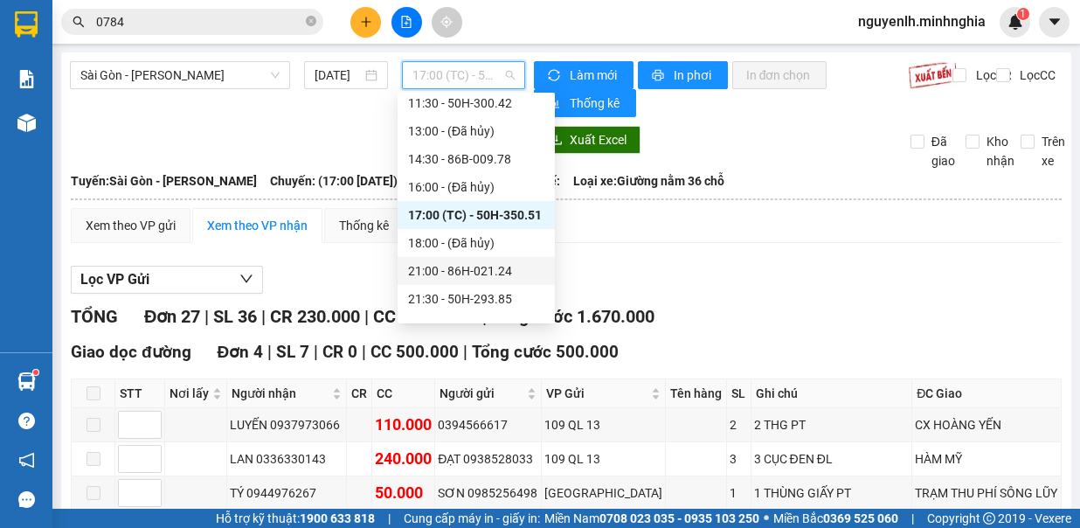
click at [494, 269] on div "21:00 - 86H-021.24" at bounding box center [476, 270] width 136 height 19
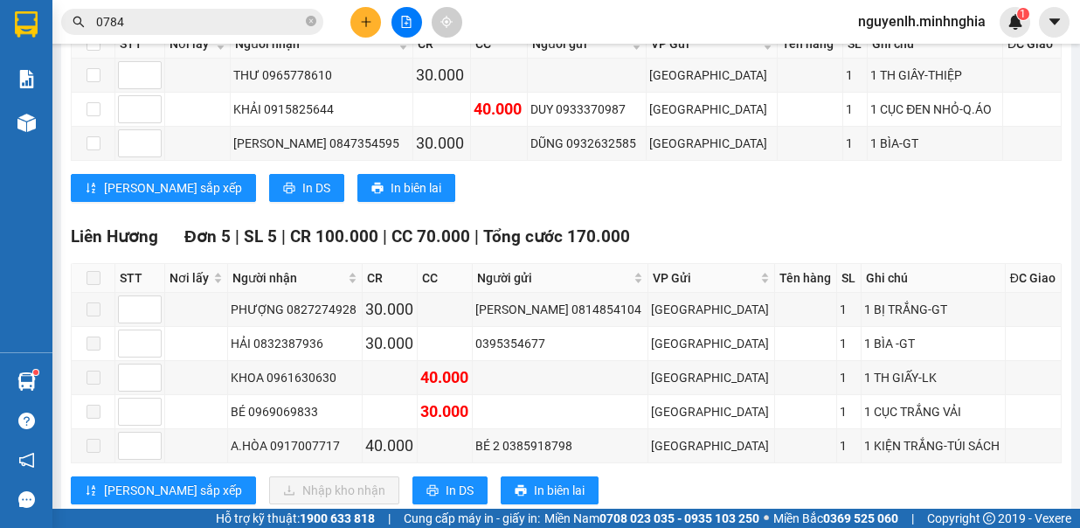
scroll to position [524, 0]
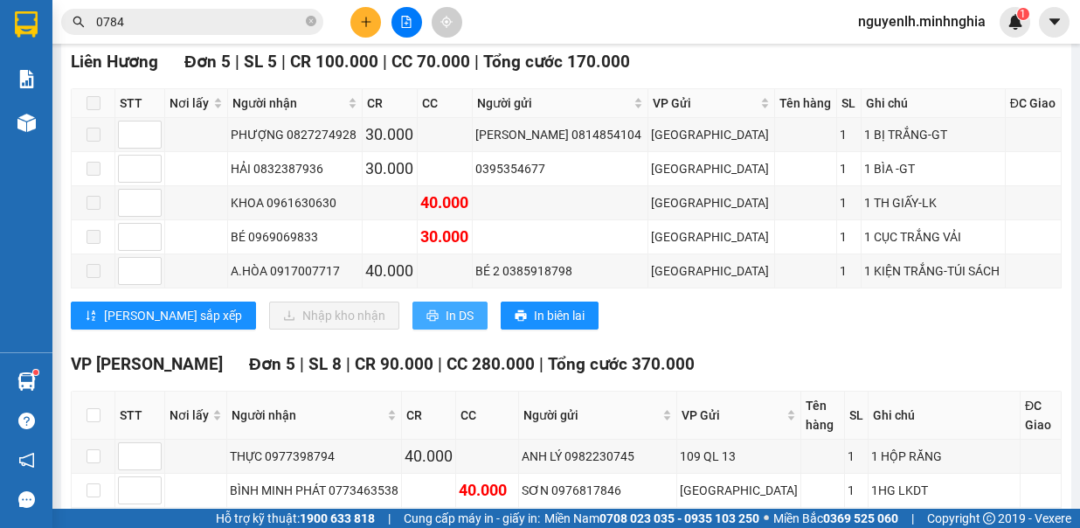
click at [446, 306] on span "In DS" at bounding box center [460, 315] width 28 height 19
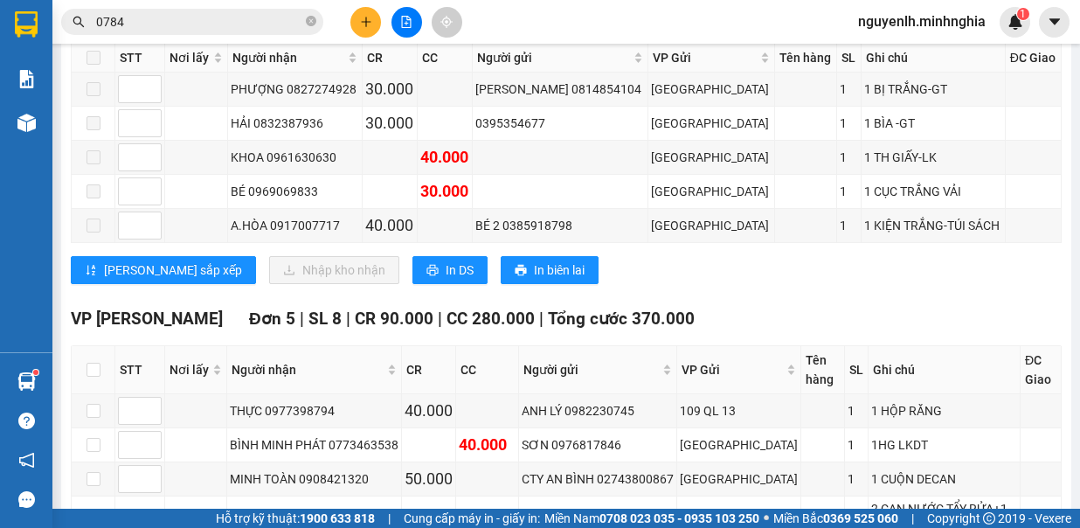
scroll to position [0, 0]
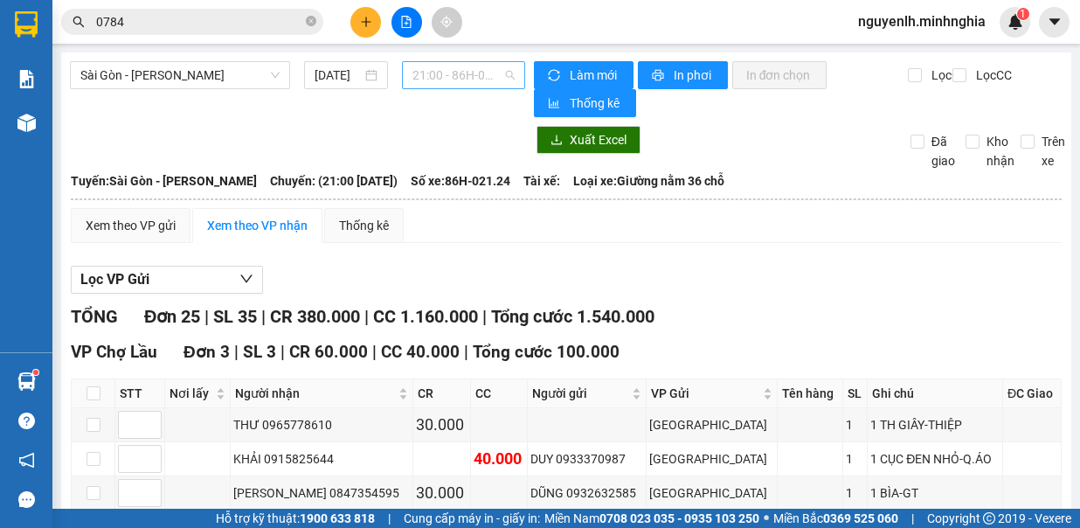
click at [429, 72] on span "21:00 - 86H-021.24" at bounding box center [464, 75] width 102 height 26
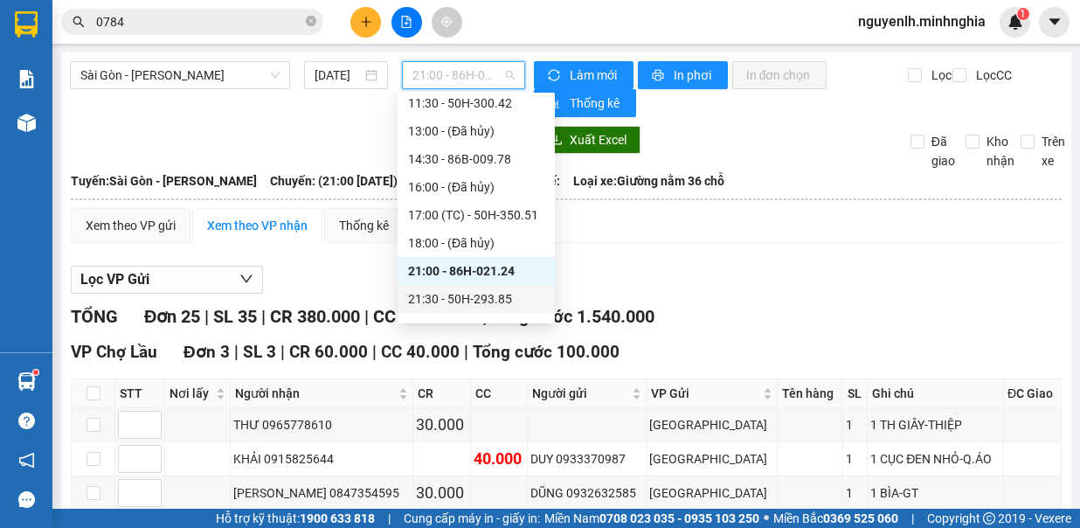
click at [479, 297] on div "21:30 - 50H-293.85" at bounding box center [476, 298] width 136 height 19
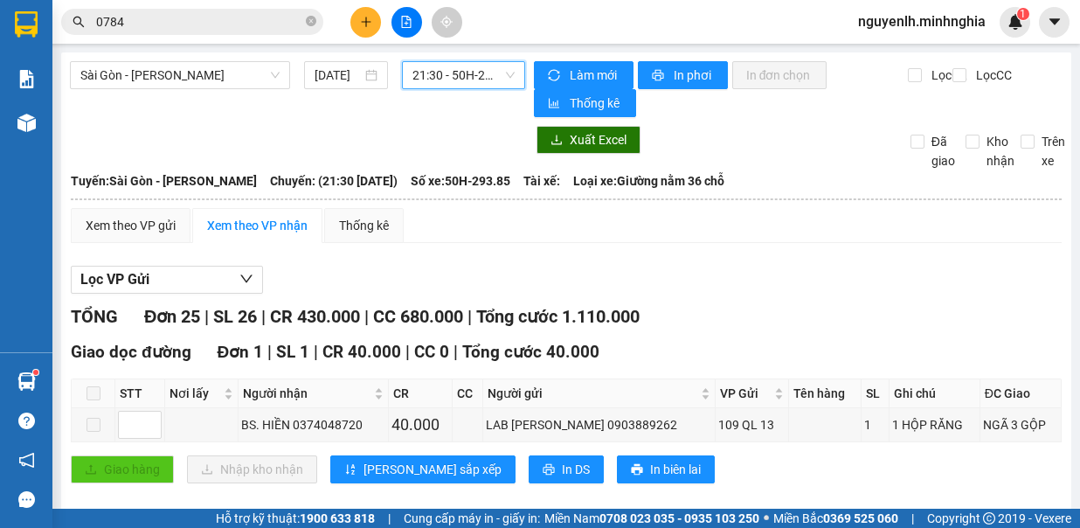
scroll to position [437, 0]
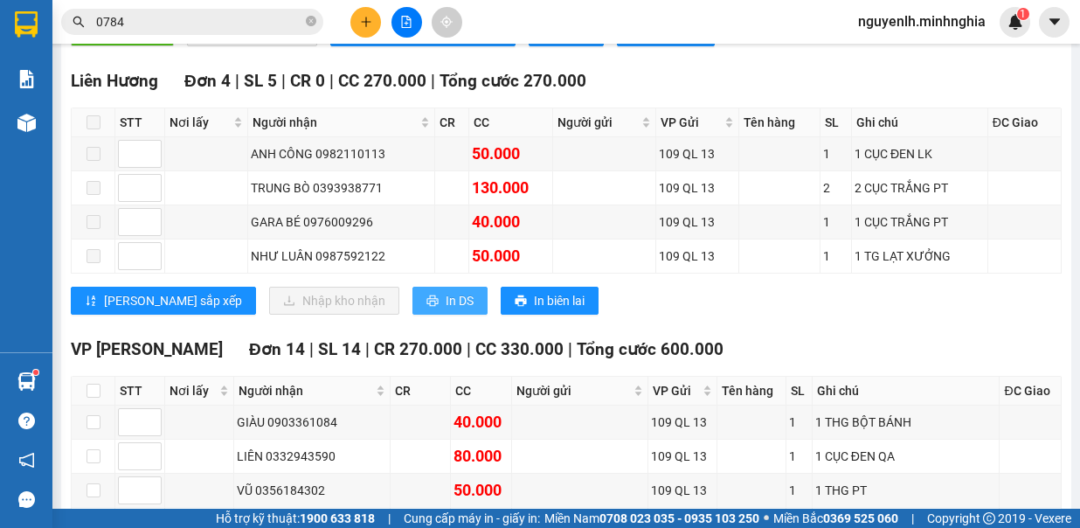
click at [446, 291] on span "In DS" at bounding box center [460, 300] width 28 height 19
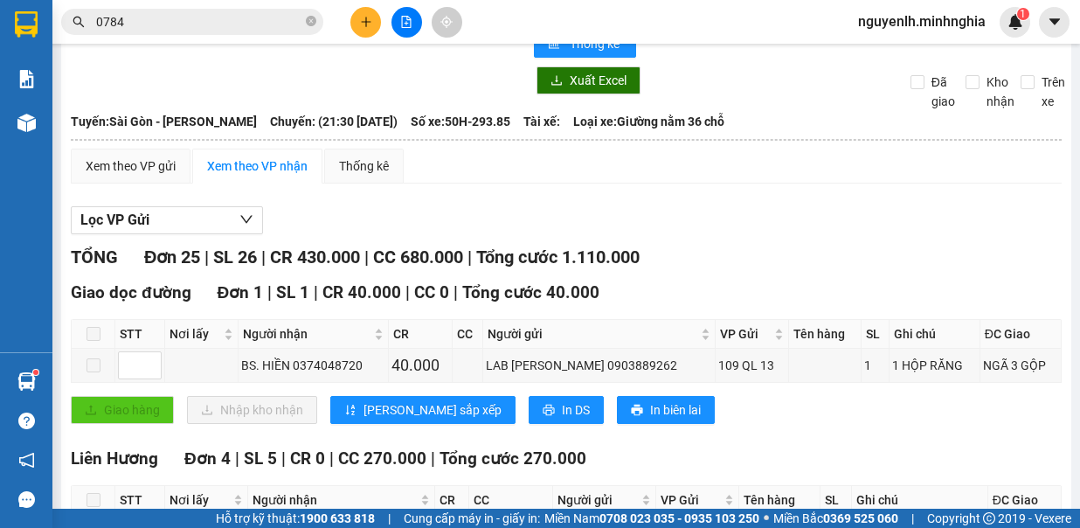
scroll to position [0, 0]
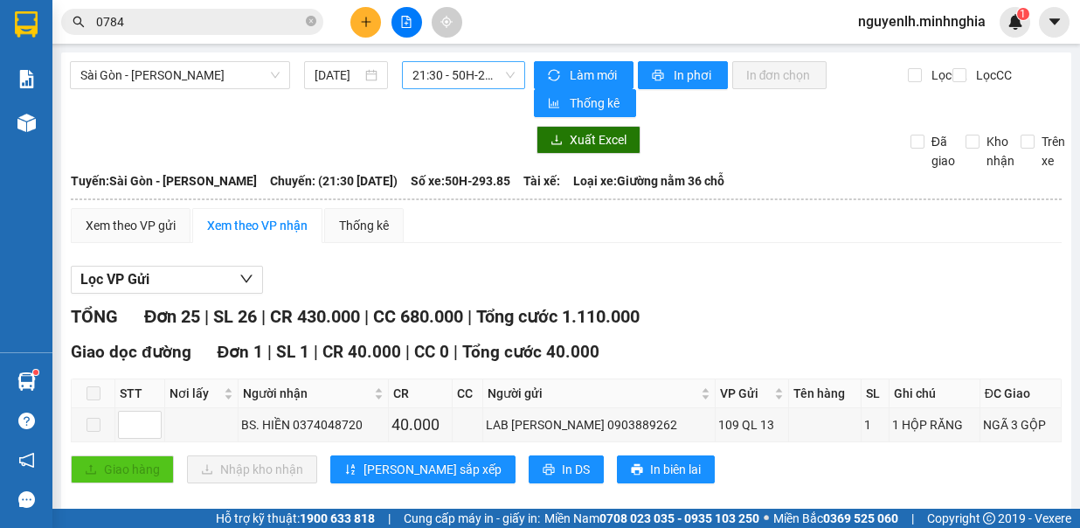
click at [456, 84] on span "21:30 - 50H-293.85" at bounding box center [464, 75] width 102 height 26
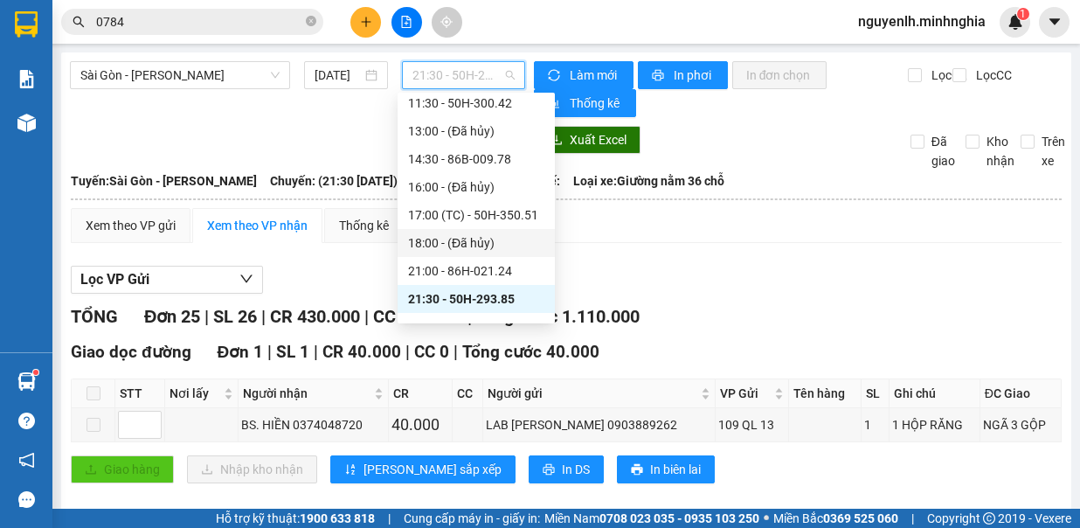
scroll to position [196, 0]
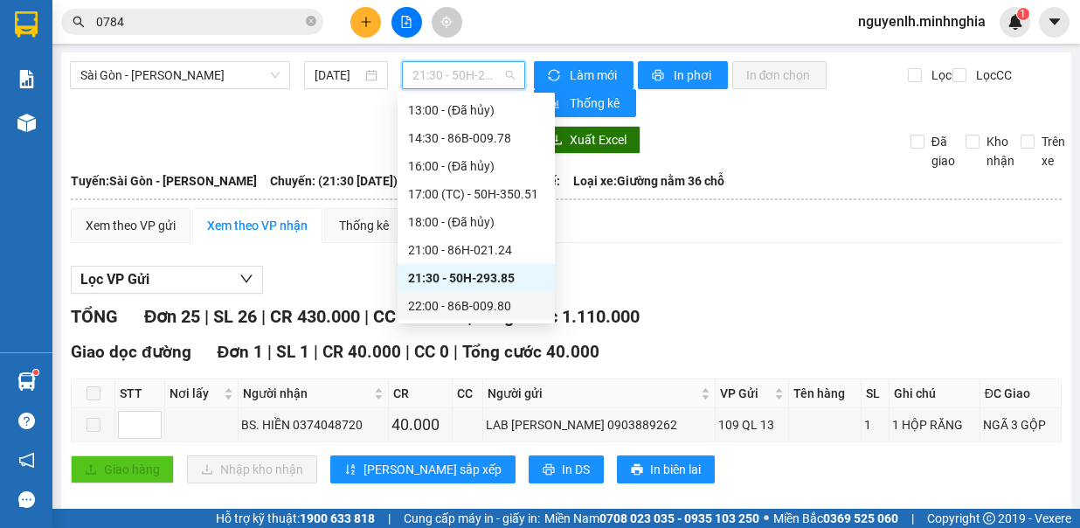
click at [507, 302] on div "22:00 - 86B-009.80" at bounding box center [476, 305] width 136 height 19
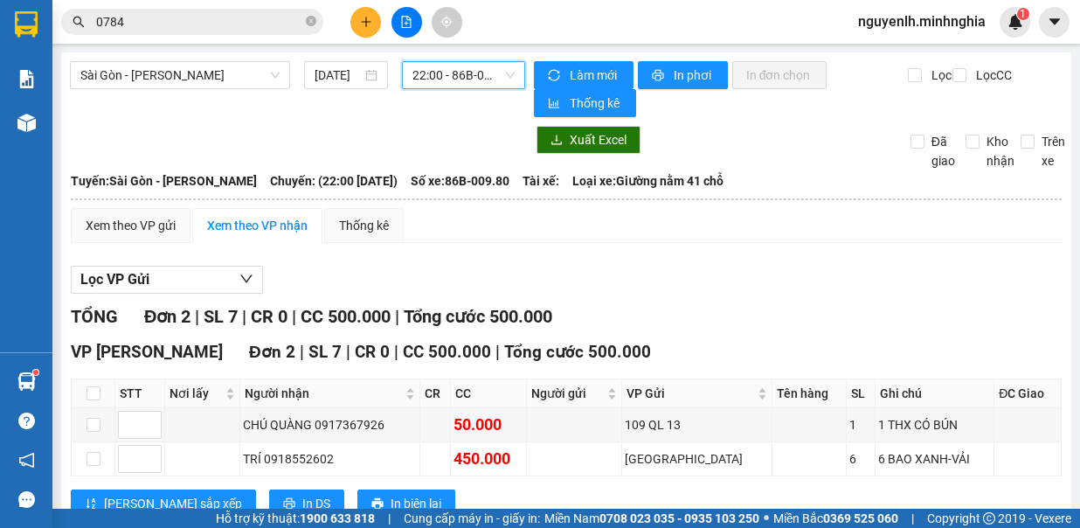
drag, startPoint x: 444, startPoint y: 67, endPoint x: 448, endPoint y: 93, distance: 25.6
click at [447, 87] on span "22:00 - 86B-009.80" at bounding box center [464, 75] width 102 height 26
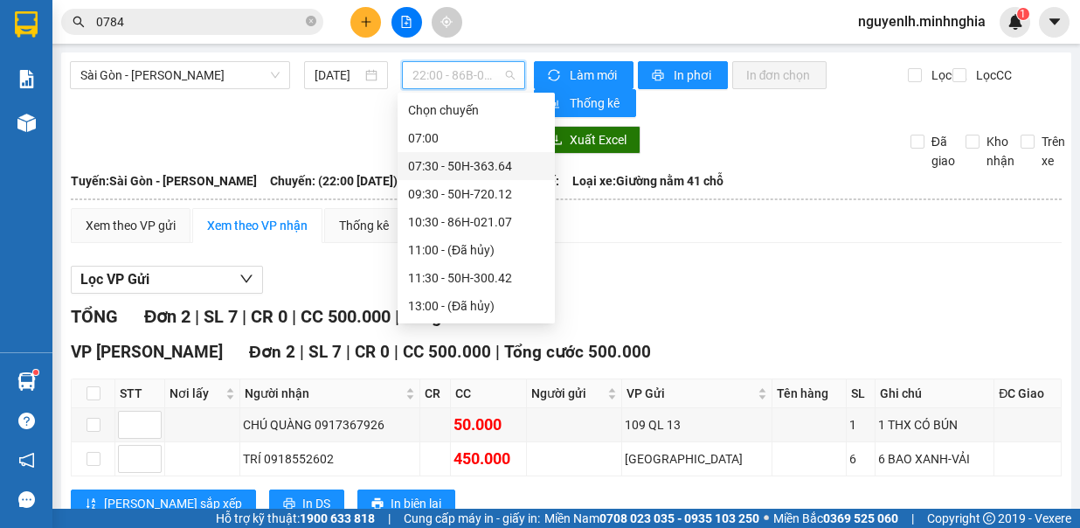
click at [510, 165] on div "07:30 - 50H-363.64" at bounding box center [476, 165] width 136 height 19
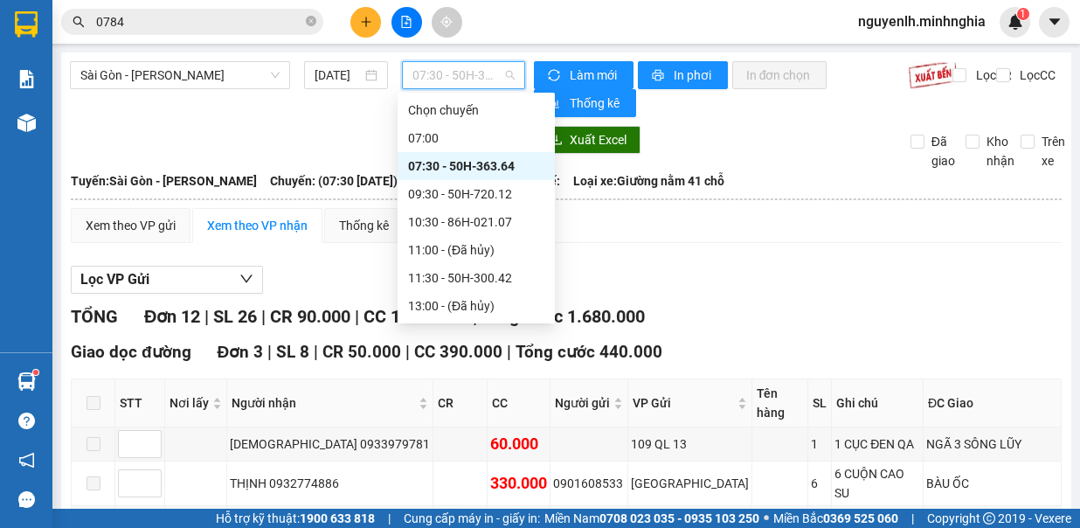
click at [486, 80] on span "07:30 - 50H-363.64" at bounding box center [464, 75] width 102 height 26
click at [497, 204] on div "09:30 - 50H-720.12" at bounding box center [476, 194] width 157 height 28
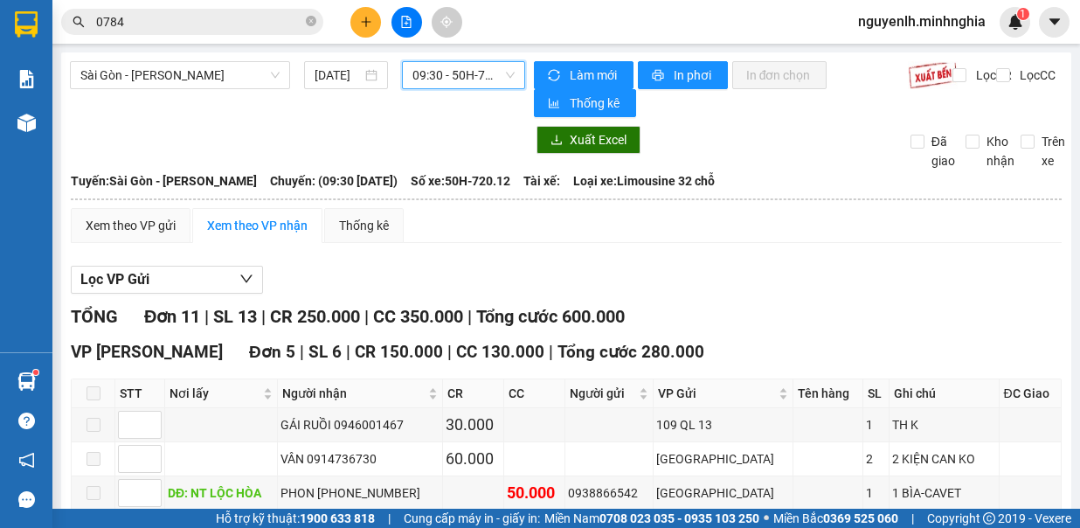
click at [425, 66] on span "09:30 - 50H-720.12" at bounding box center [464, 75] width 102 height 26
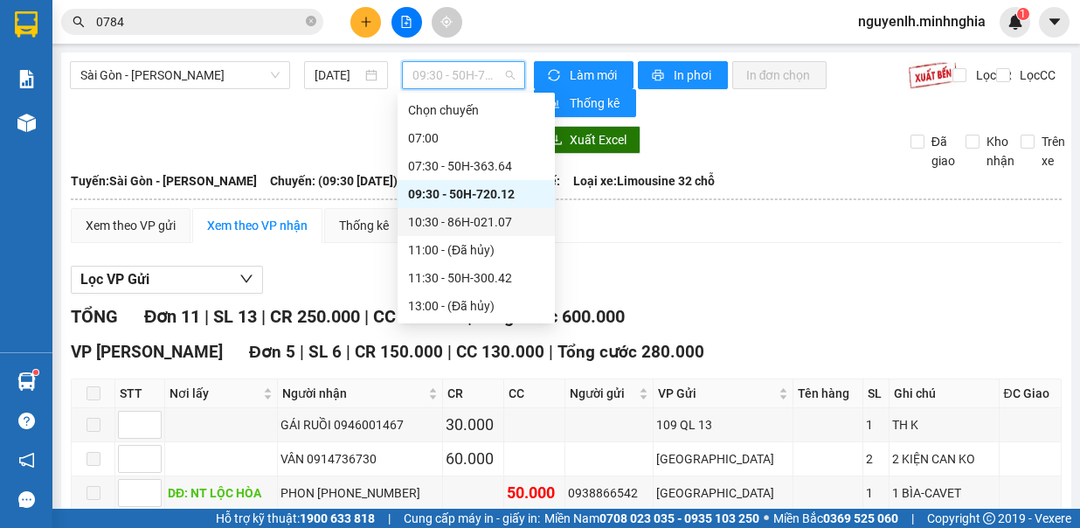
click at [502, 222] on div "10:30 - 86H-021.07" at bounding box center [476, 221] width 136 height 19
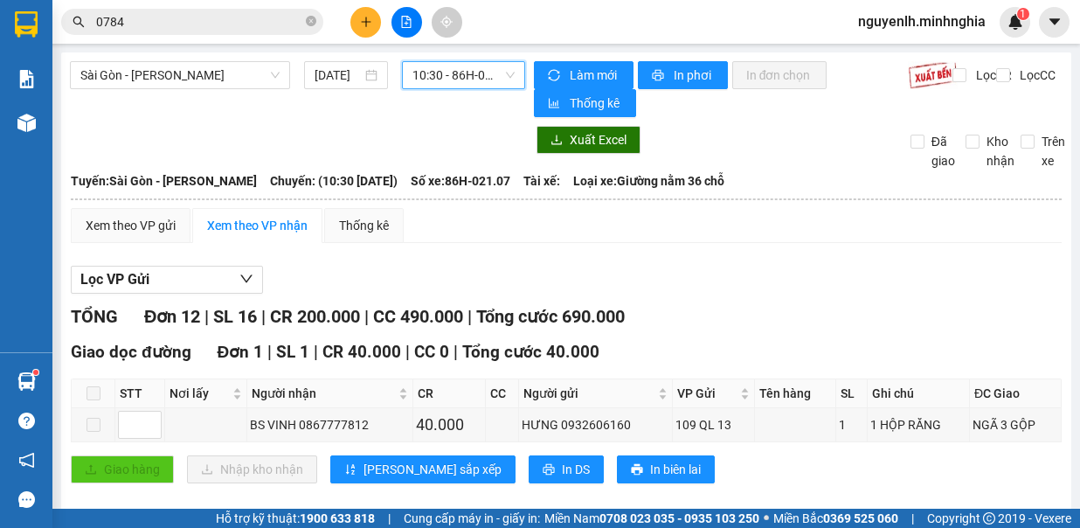
click at [458, 52] on section "Kết quả tìm kiếm ( 545 ) Bộ lọc Mã ĐH Trạng thái Món hàng Tổng cước Chưa cước N…" at bounding box center [540, 264] width 1080 height 528
click at [468, 80] on span "10:30 - 86H-021.07" at bounding box center [464, 75] width 102 height 26
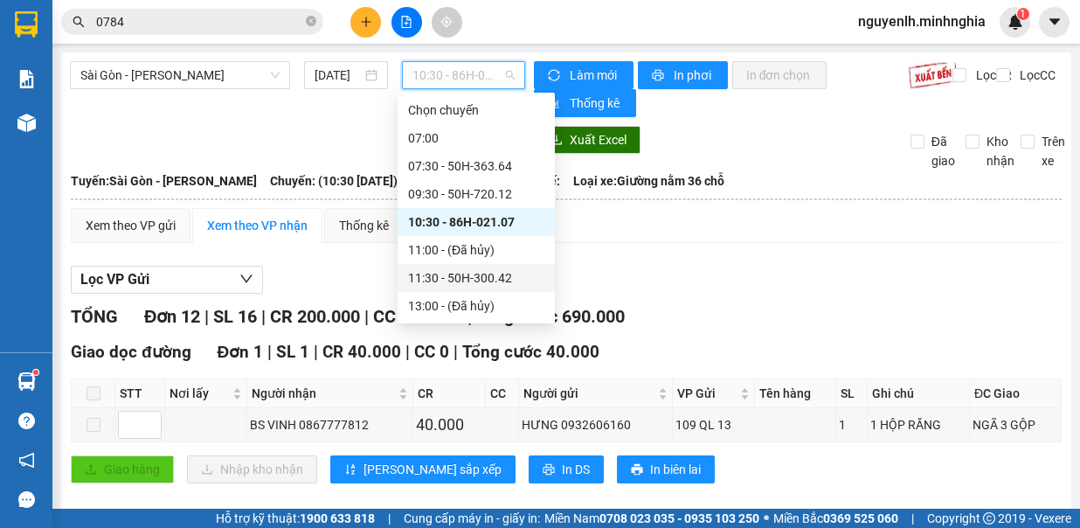
click at [508, 283] on div "11:30 - 50H-300.42" at bounding box center [476, 277] width 136 height 19
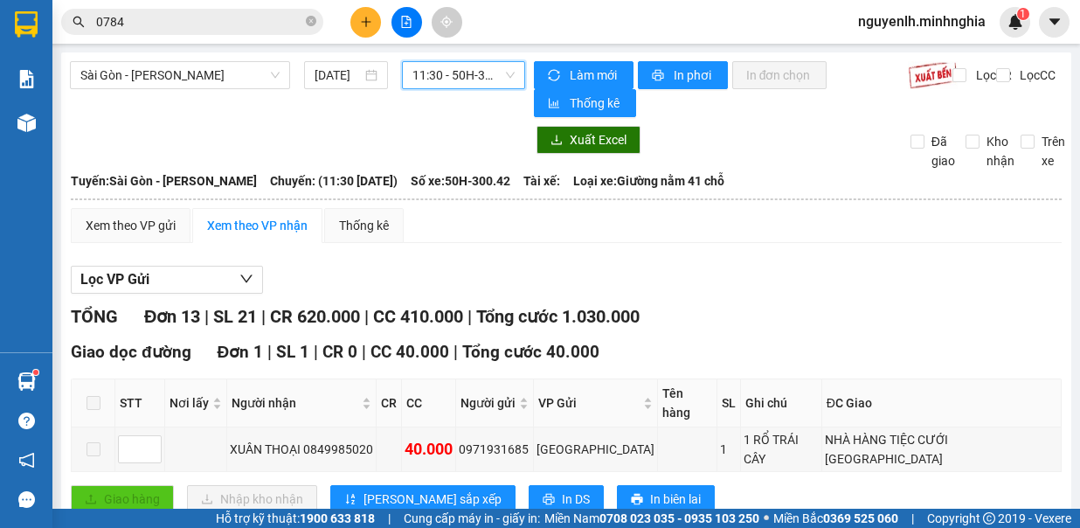
click at [486, 87] on span "11:30 - 50H-300.42" at bounding box center [464, 75] width 102 height 26
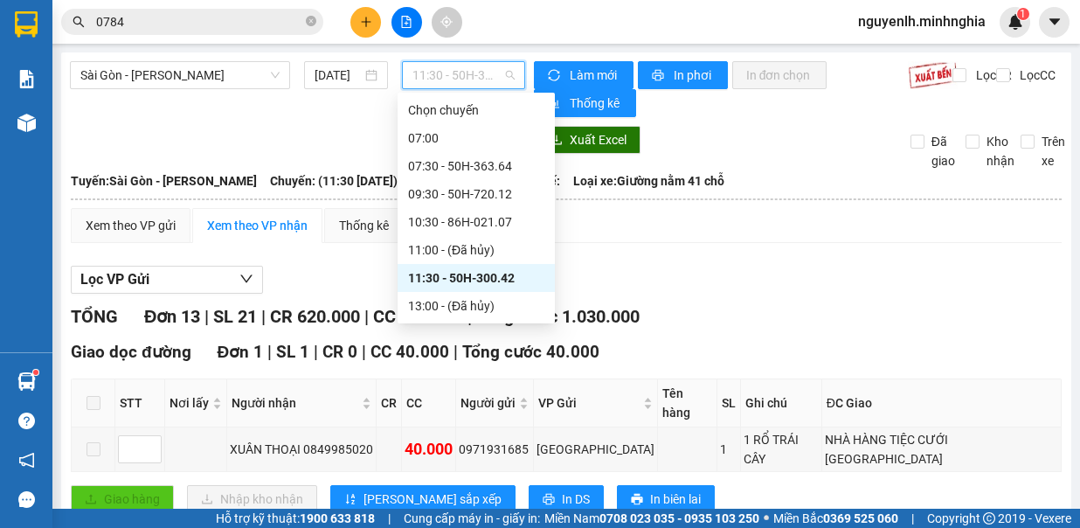
scroll to position [87, 0]
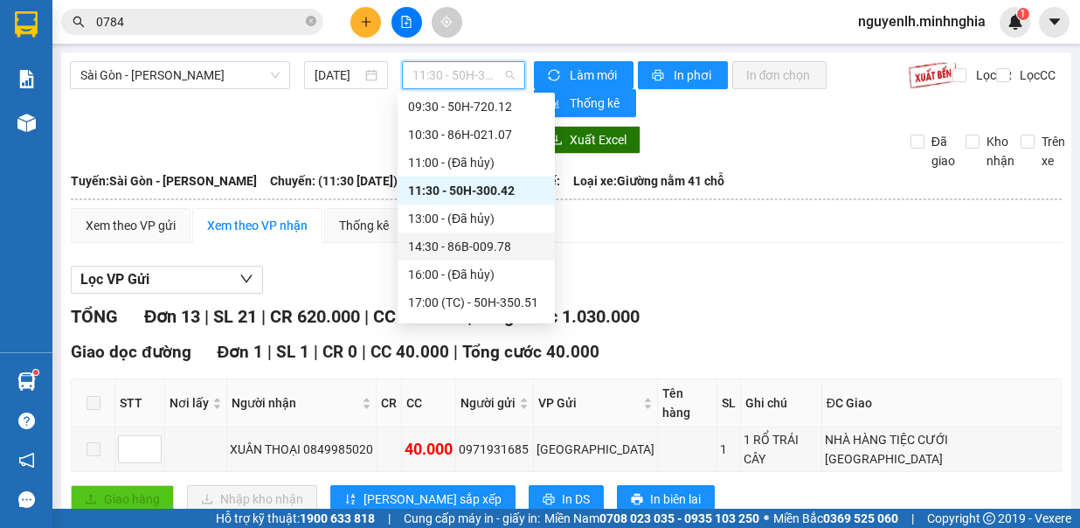
click at [514, 246] on div "14:30 - 86B-009.78" at bounding box center [476, 246] width 136 height 19
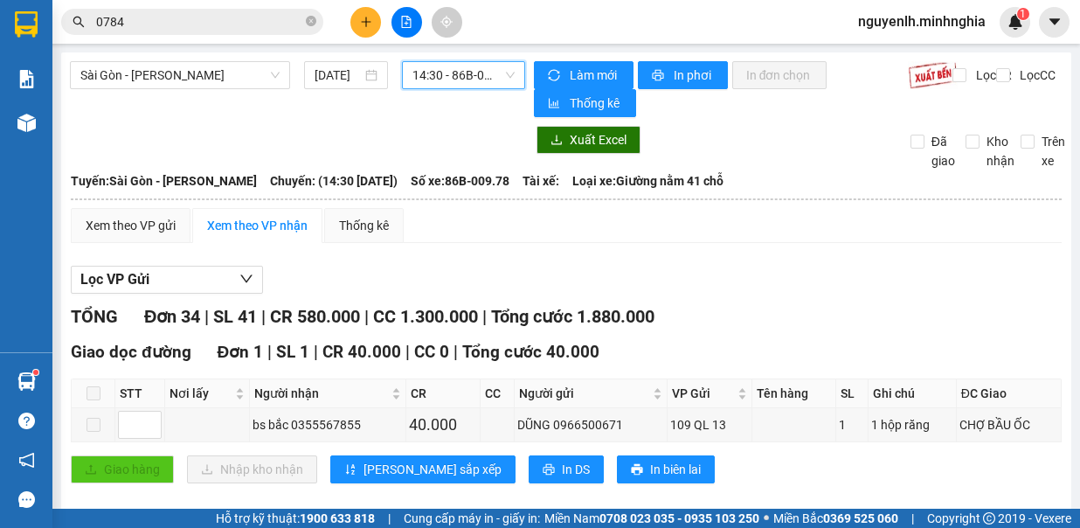
click at [462, 69] on span "14:30 - 86B-009.78" at bounding box center [464, 75] width 102 height 26
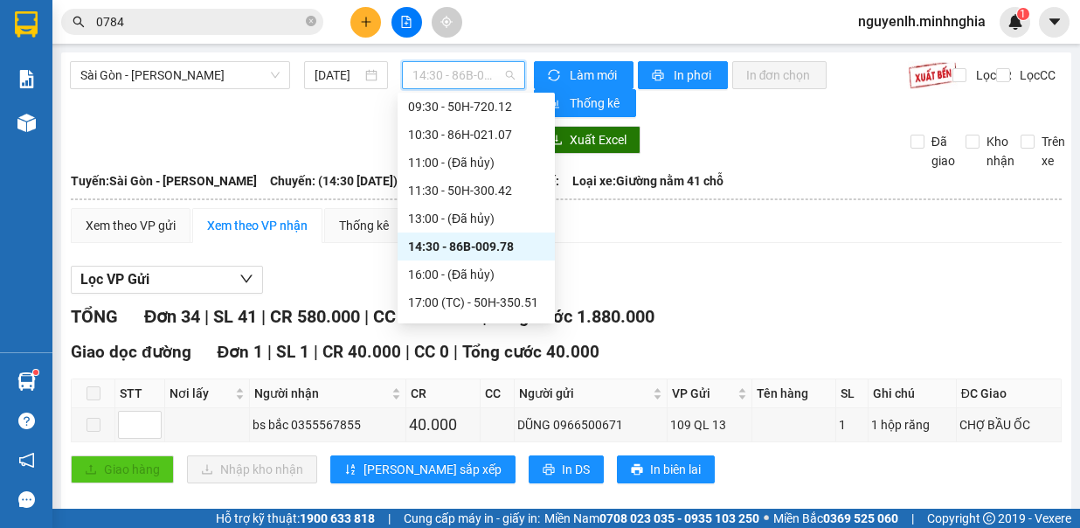
scroll to position [196, 0]
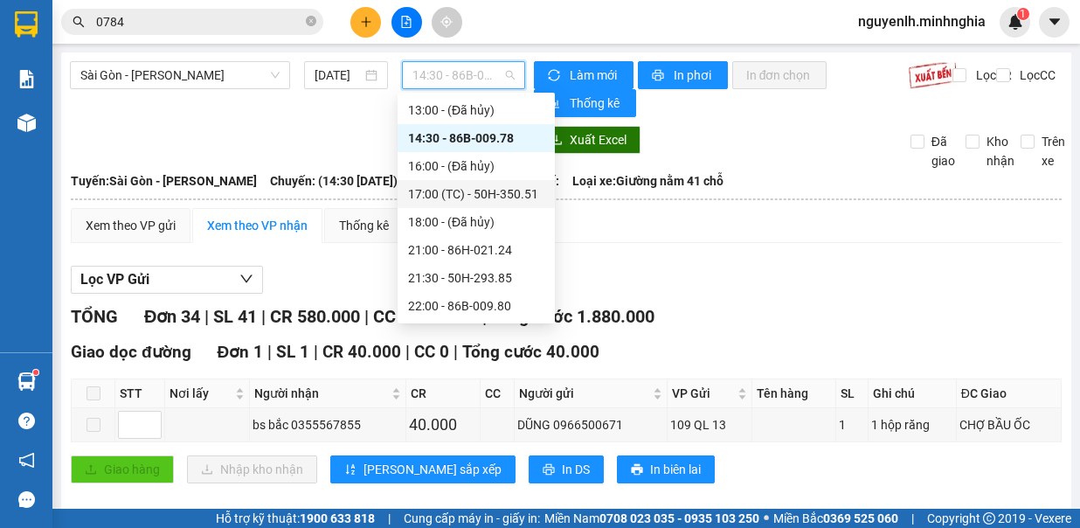
click at [498, 194] on div "17:00 (TC) - 50H-350.51" at bounding box center [476, 193] width 136 height 19
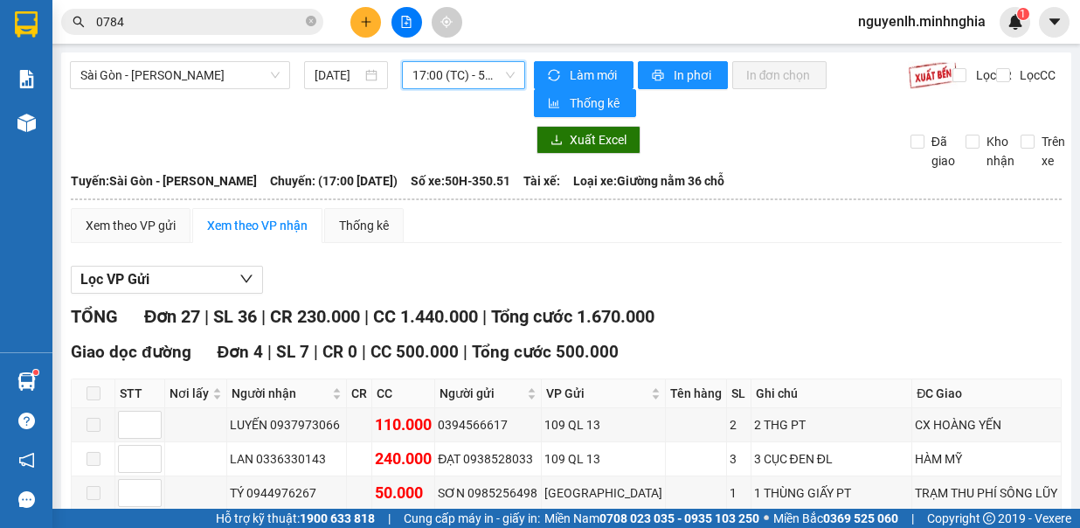
click at [455, 78] on span "17:00 (TC) - 50H-350.51" at bounding box center [464, 75] width 102 height 26
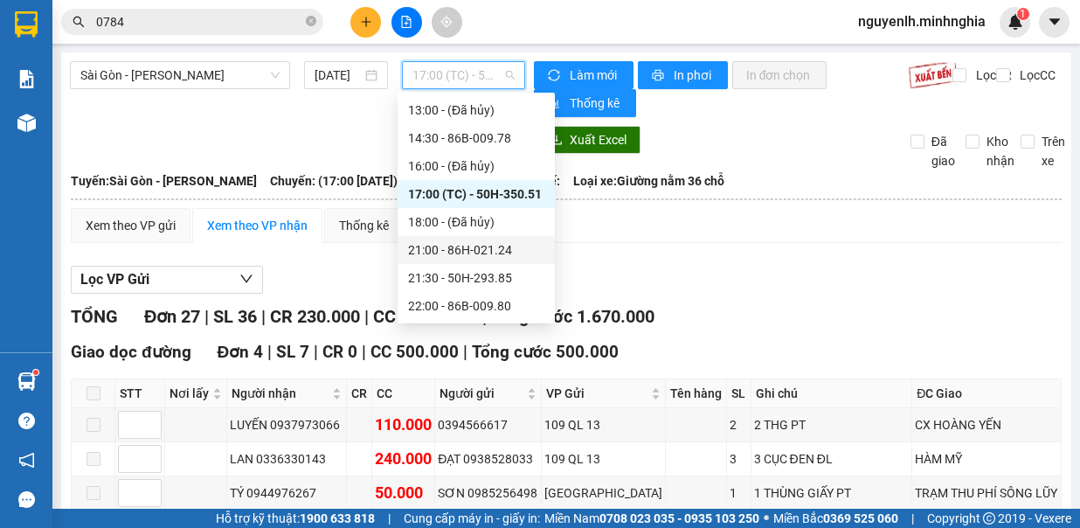
click at [500, 249] on div "21:00 - 86H-021.24" at bounding box center [476, 249] width 136 height 19
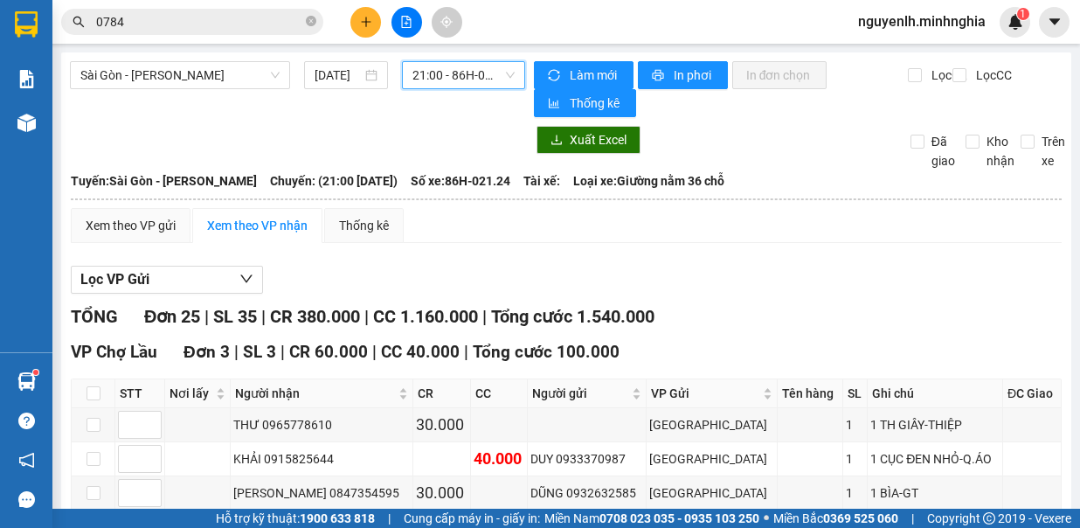
click at [467, 88] on div "21:00 - 86H-021.24" at bounding box center [463, 75] width 123 height 28
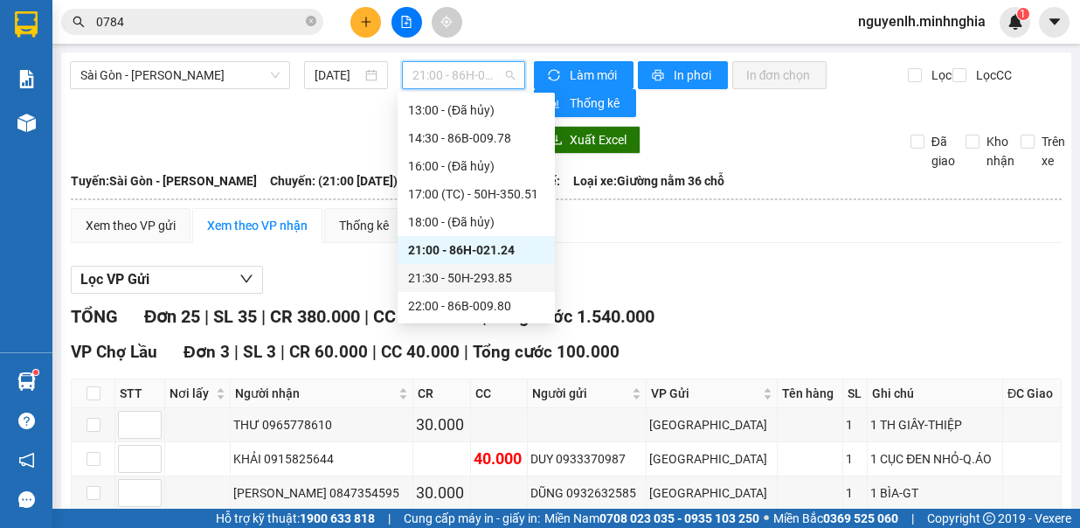
click at [488, 279] on div "21:30 - 50H-293.85" at bounding box center [476, 277] width 136 height 19
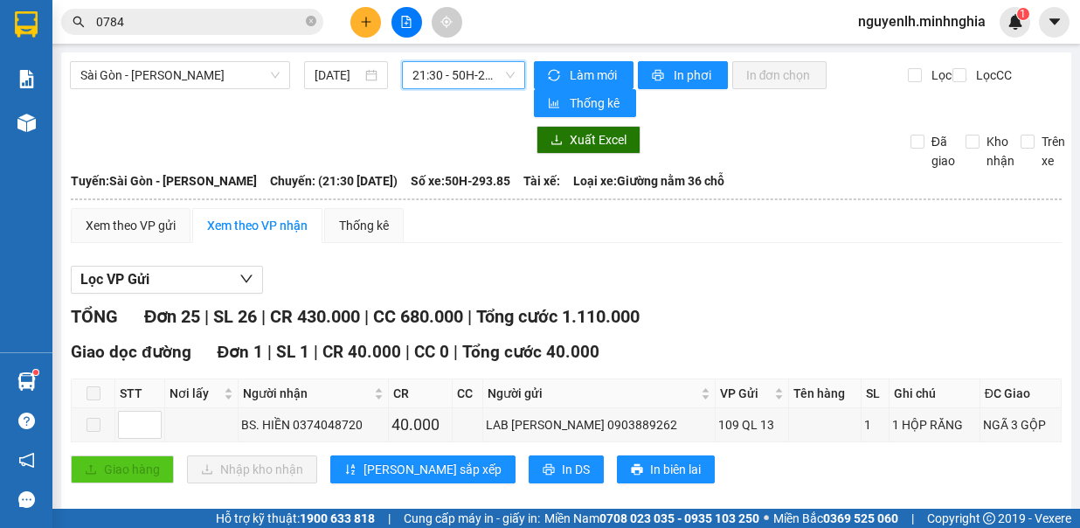
click at [462, 84] on span "21:30 - 50H-293.85" at bounding box center [464, 75] width 102 height 26
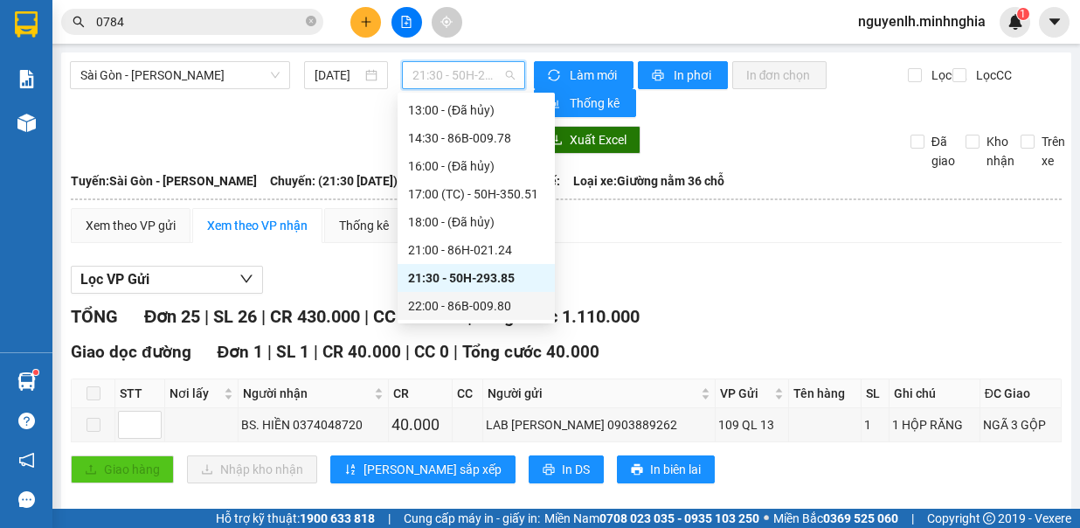
click at [481, 307] on div "22:00 - 86B-009.80" at bounding box center [476, 305] width 136 height 19
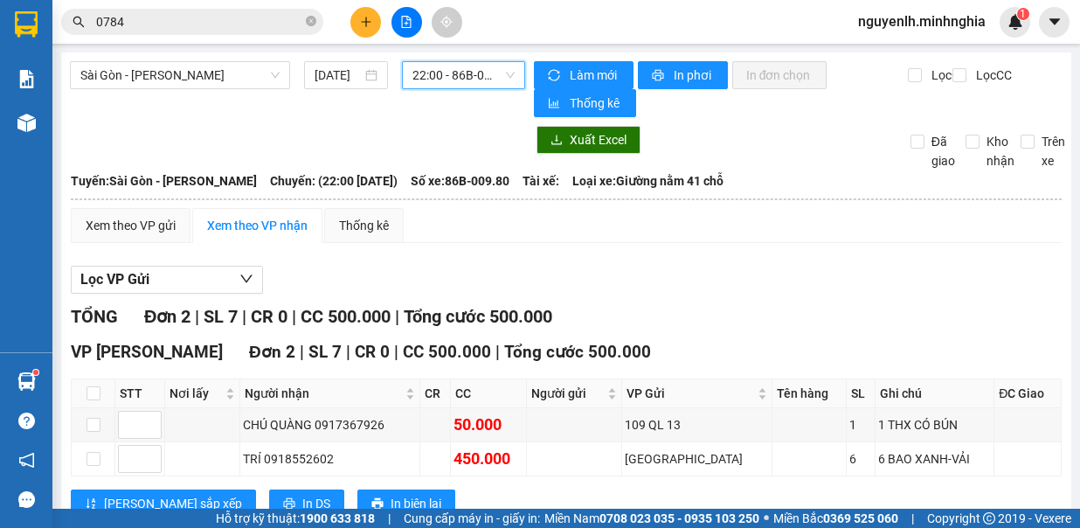
scroll to position [51, 0]
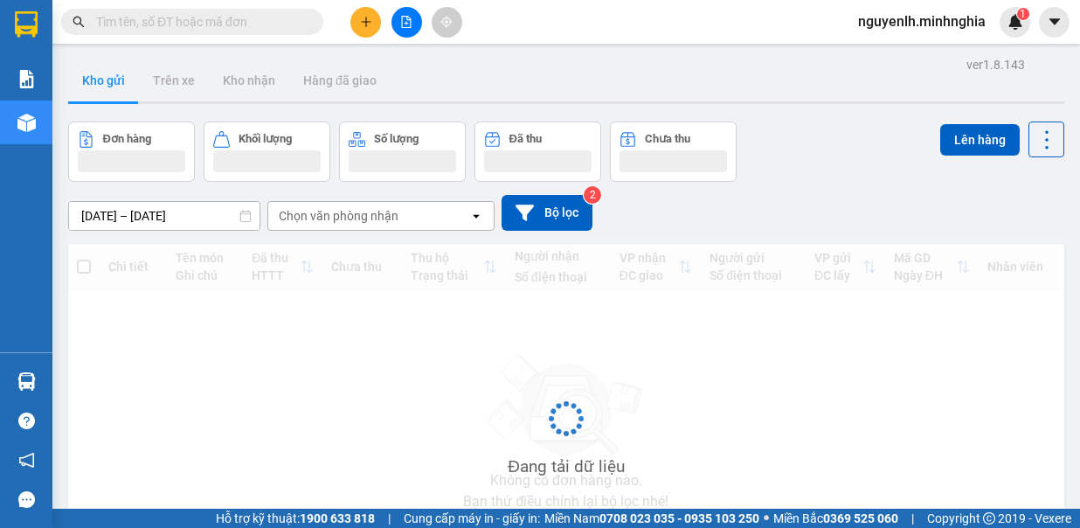
click at [399, 17] on button at bounding box center [407, 22] width 31 height 31
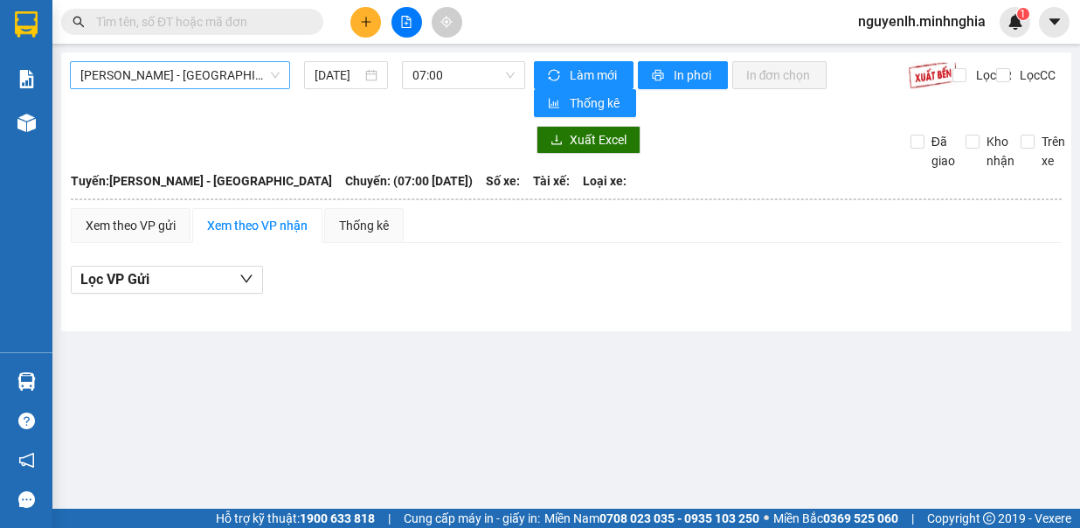
click at [234, 78] on span "[PERSON_NAME] - [GEOGRAPHIC_DATA]" at bounding box center [179, 75] width 199 height 26
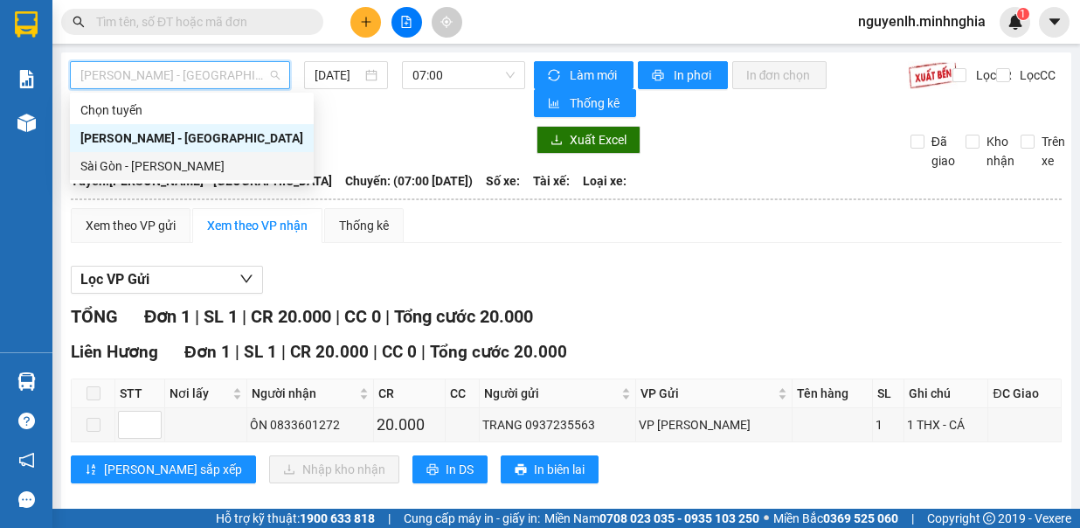
click at [199, 163] on div "Sài Gòn - [PERSON_NAME]" at bounding box center [191, 165] width 223 height 19
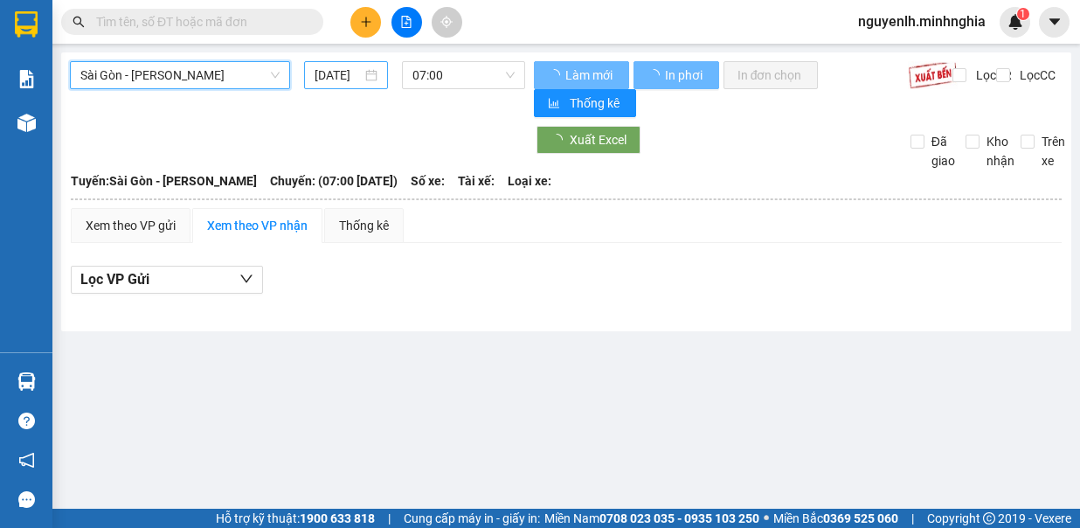
click at [324, 79] on input "[DATE]" at bounding box center [338, 75] width 47 height 19
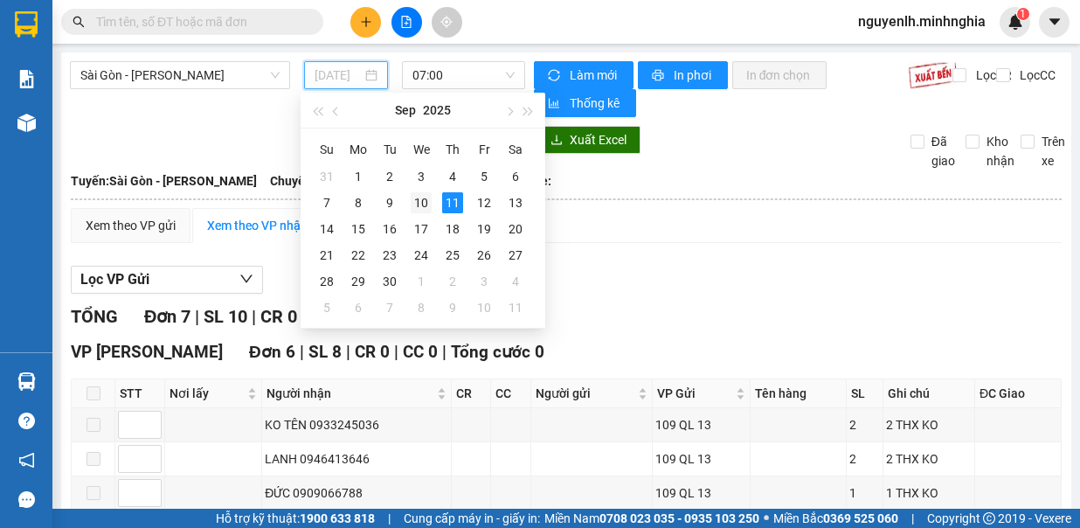
click at [418, 201] on div "10" at bounding box center [421, 202] width 21 height 21
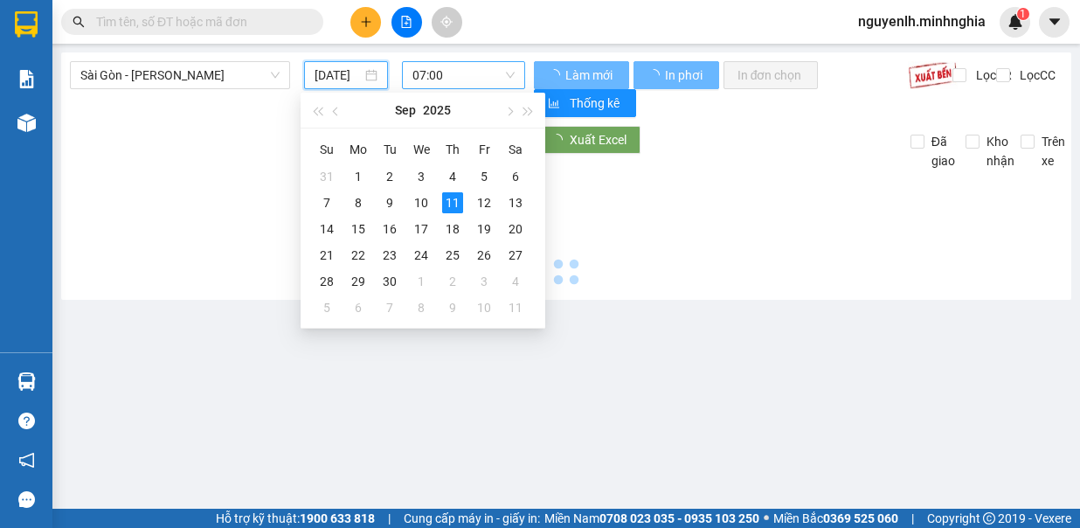
click at [459, 79] on span "07:00" at bounding box center [464, 75] width 102 height 26
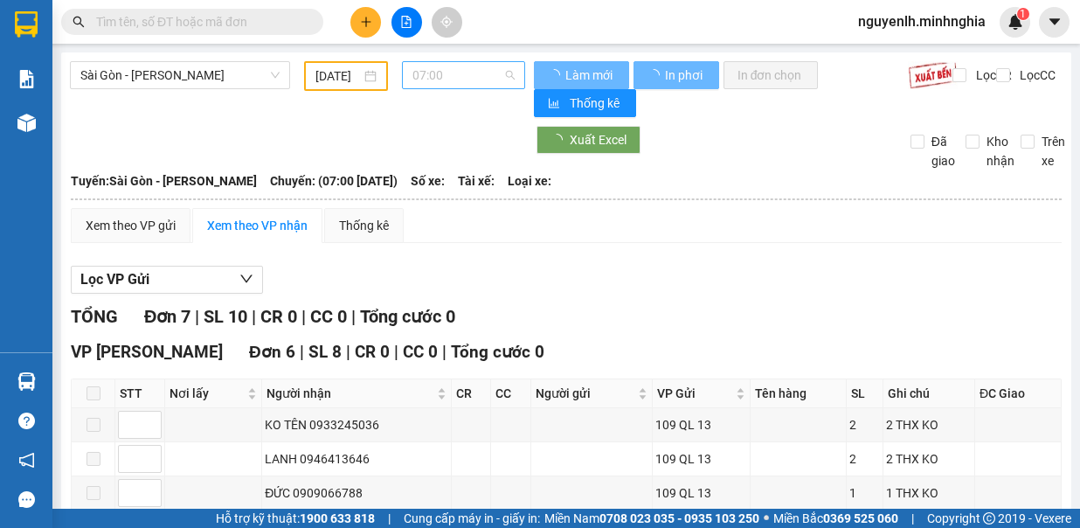
type input "[DATE]"
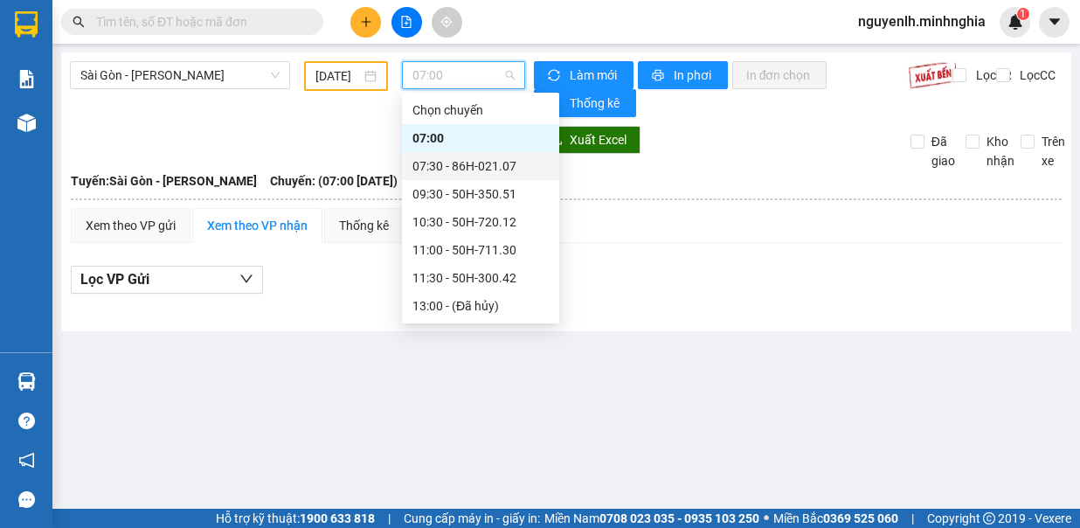
click at [460, 173] on div "07:30 - 86H-021.07" at bounding box center [481, 165] width 136 height 19
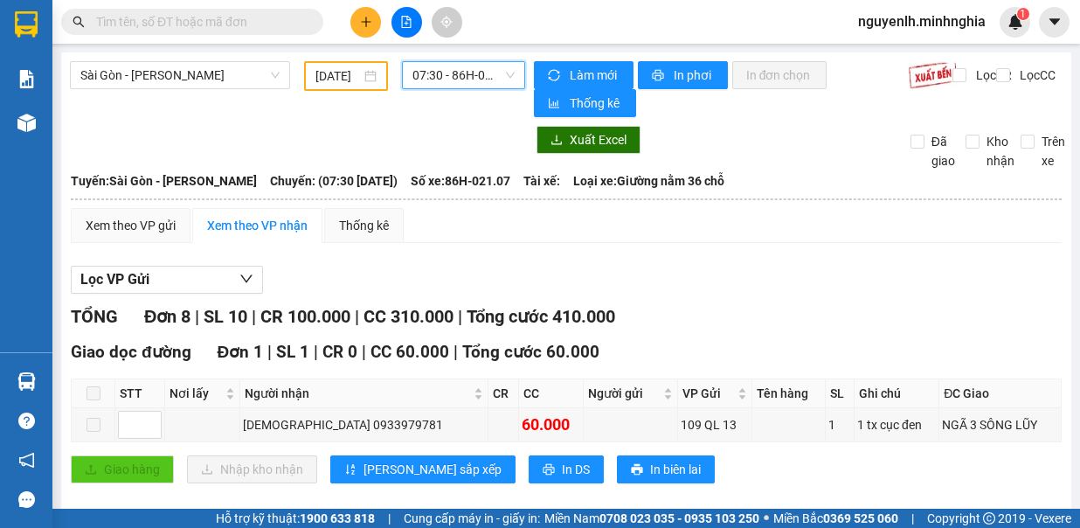
click at [470, 81] on span "07:30 - 86H-021.07" at bounding box center [464, 75] width 102 height 26
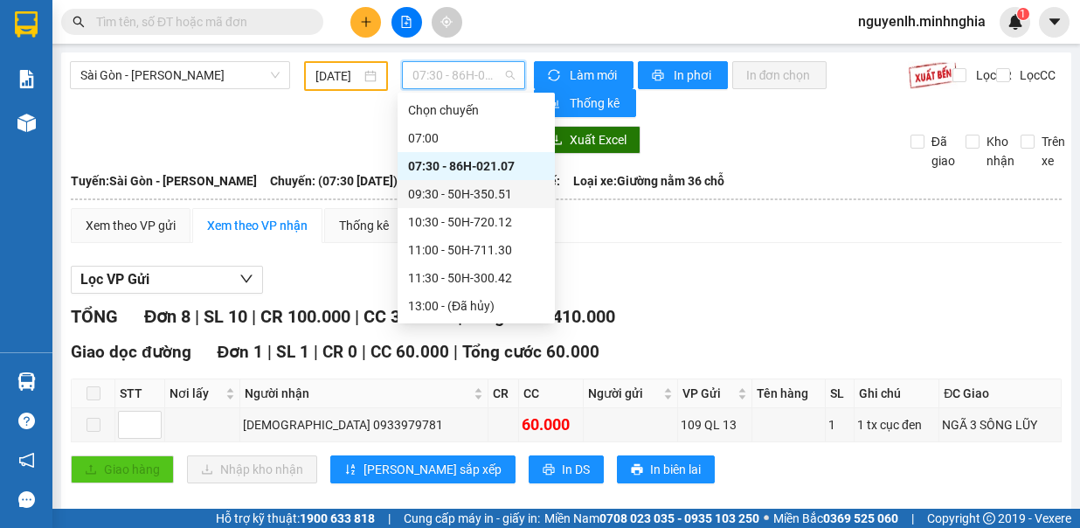
click at [507, 192] on div "09:30 - 50H-350.51" at bounding box center [476, 193] width 136 height 19
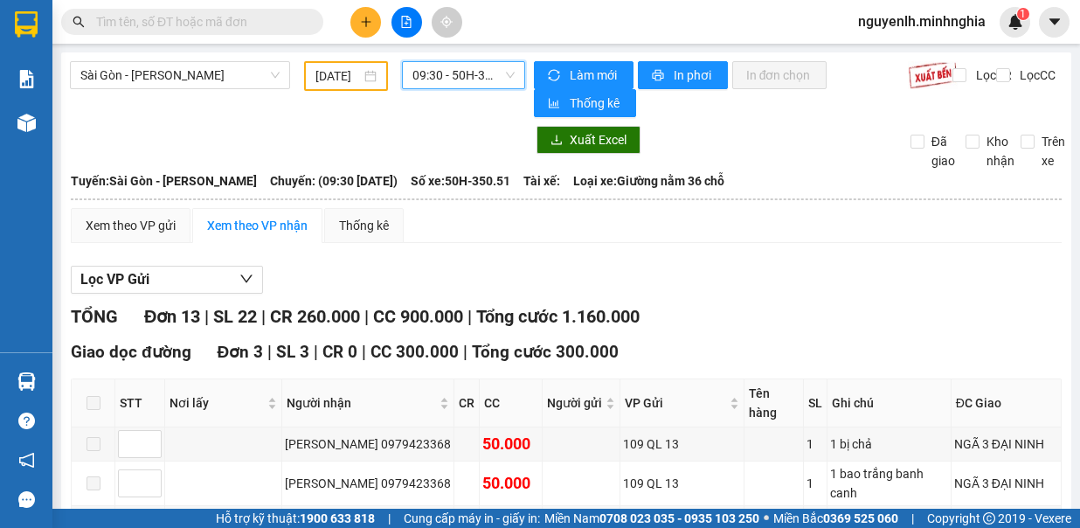
click at [465, 72] on span "09:30 - 50H-350.51" at bounding box center [464, 75] width 102 height 26
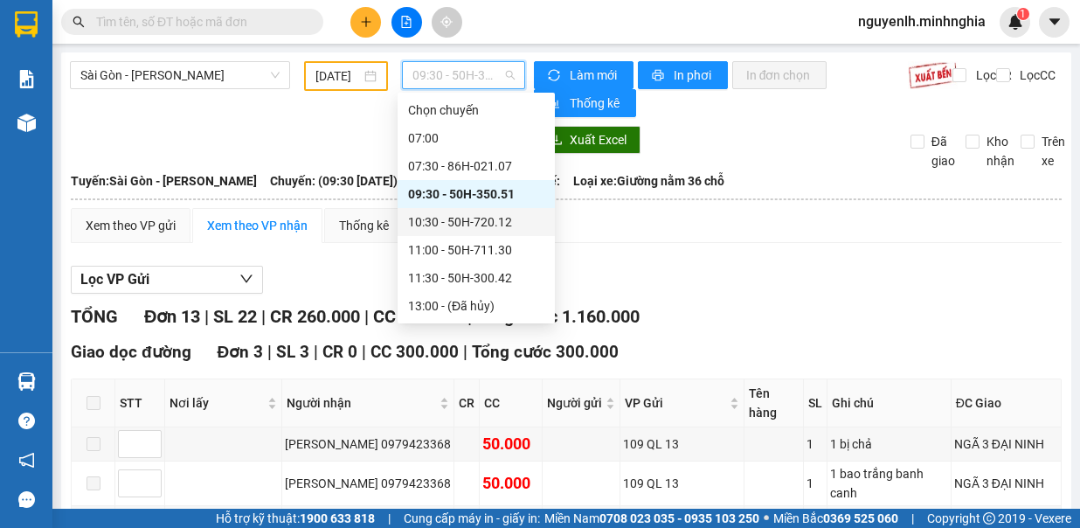
click at [497, 216] on div "10:30 - 50H-720.12" at bounding box center [476, 221] width 136 height 19
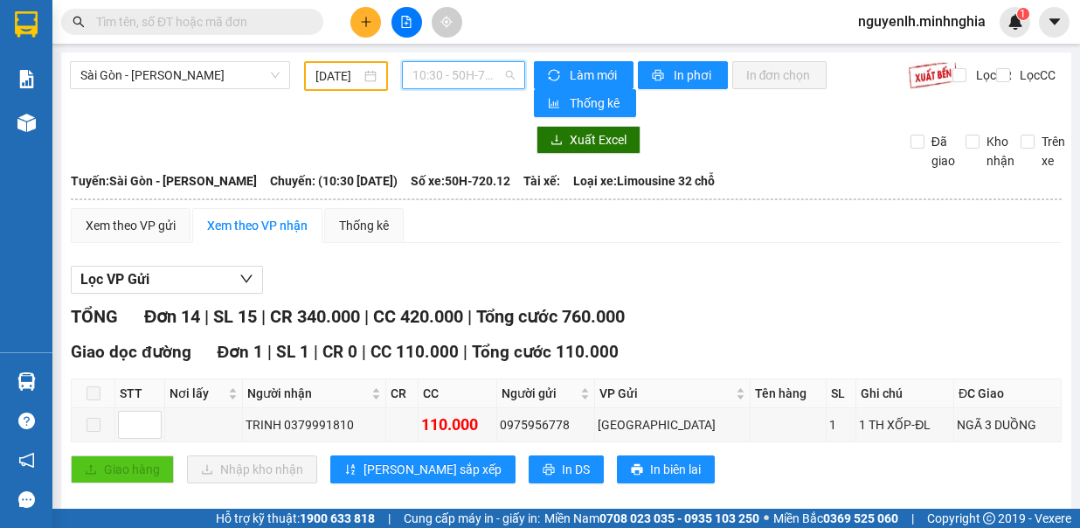
click at [476, 82] on span "10:30 - 50H-720.12" at bounding box center [464, 75] width 102 height 26
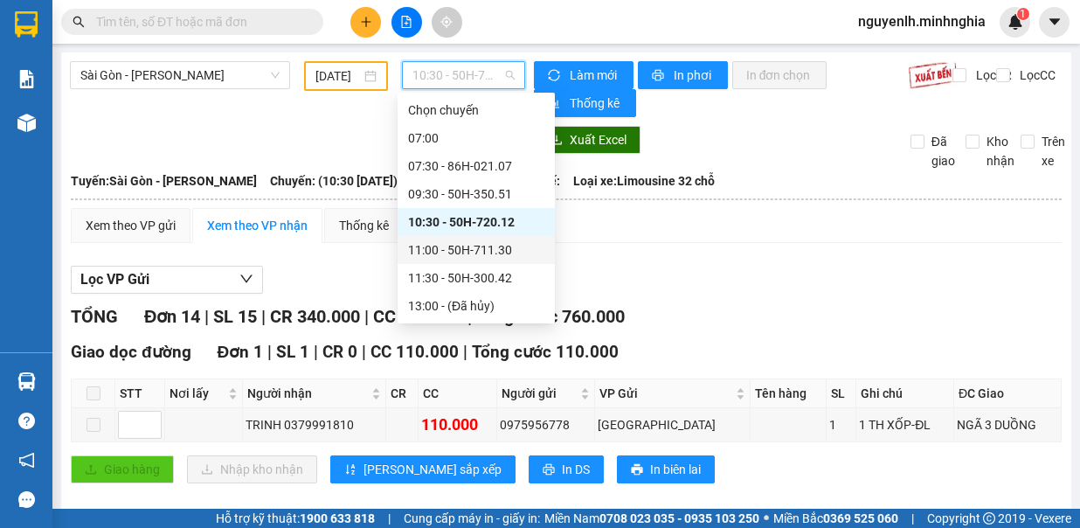
click at [504, 244] on div "11:00 - 50H-711.30" at bounding box center [476, 249] width 136 height 19
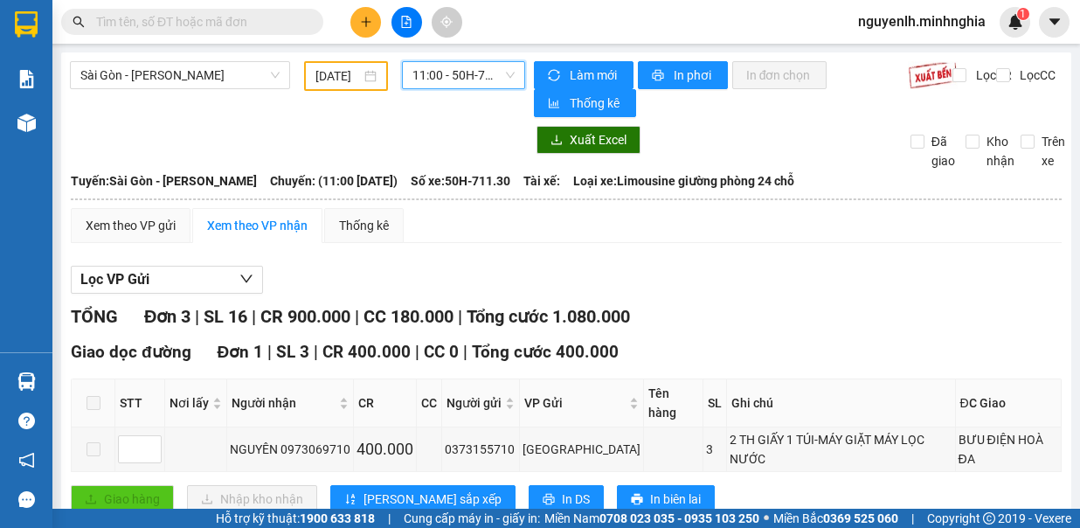
click at [451, 67] on span "11:00 - 50H-711.30" at bounding box center [464, 75] width 102 height 26
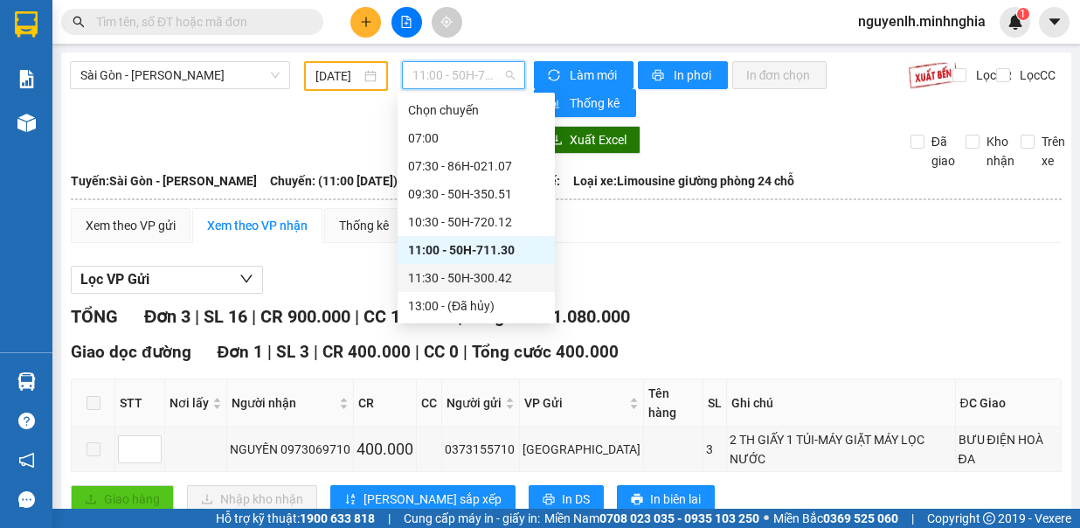
click at [480, 281] on div "11:30 - 50H-300.42" at bounding box center [476, 277] width 136 height 19
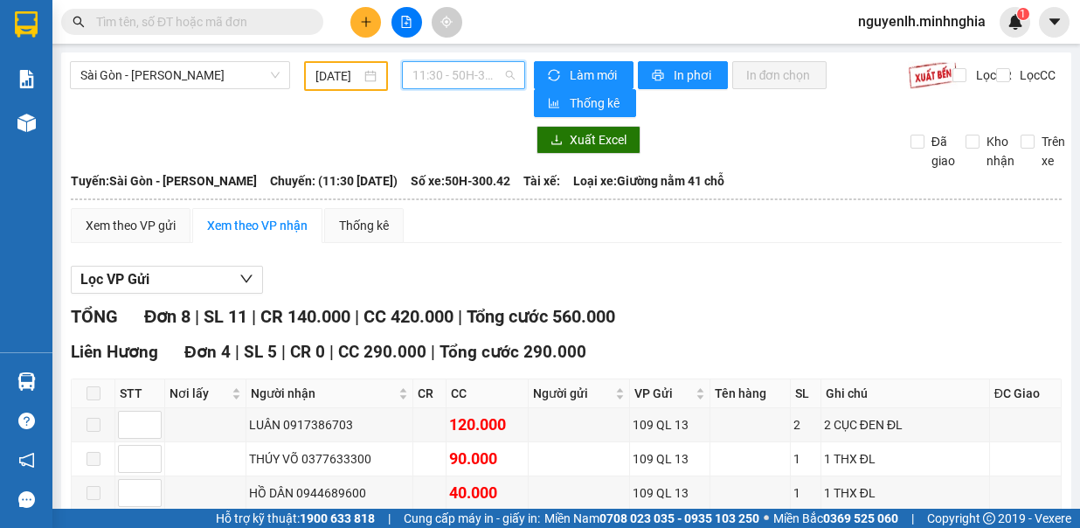
click at [488, 76] on span "11:30 - 50H-300.42" at bounding box center [464, 75] width 102 height 26
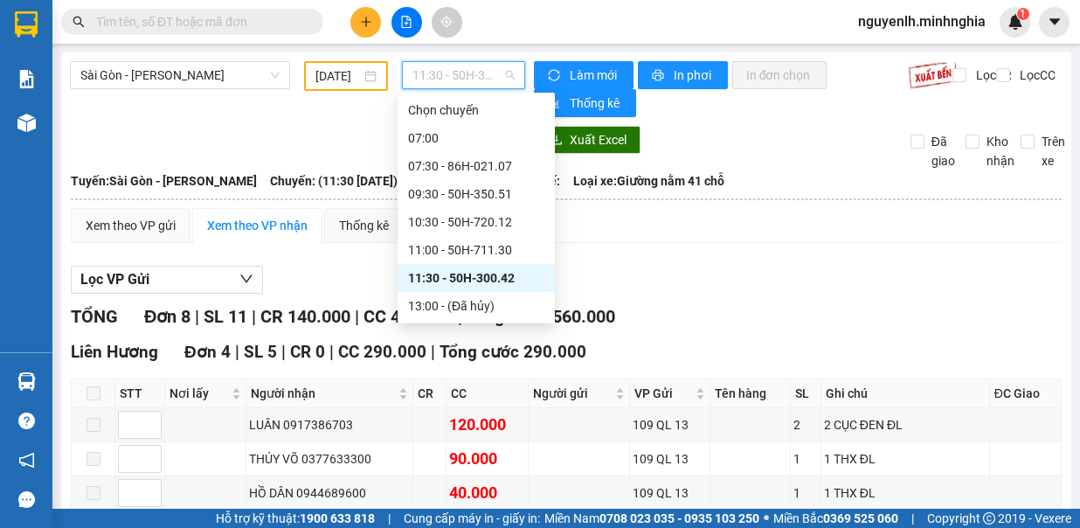
scroll to position [87, 0]
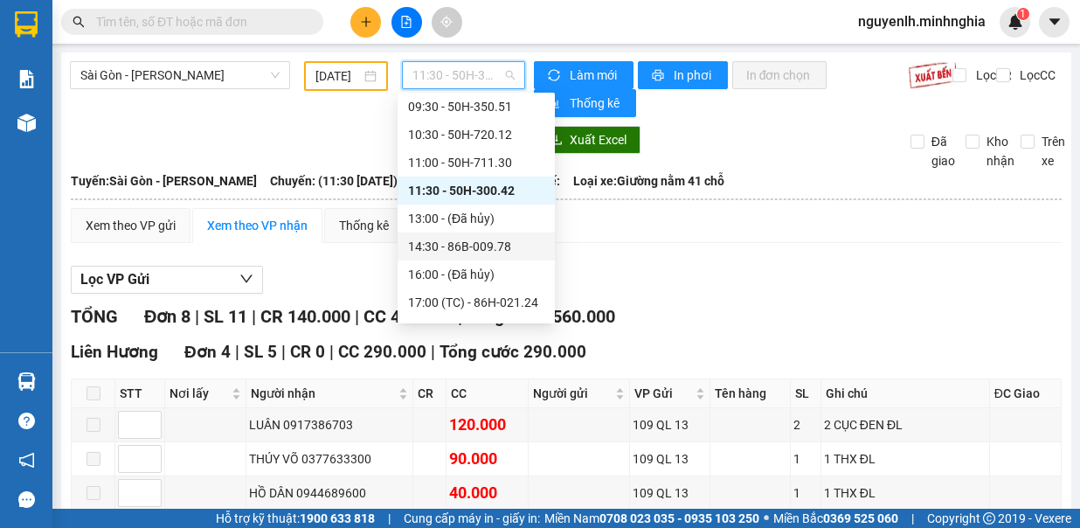
click at [500, 248] on div "14:30 - 86B-009.78" at bounding box center [476, 246] width 136 height 19
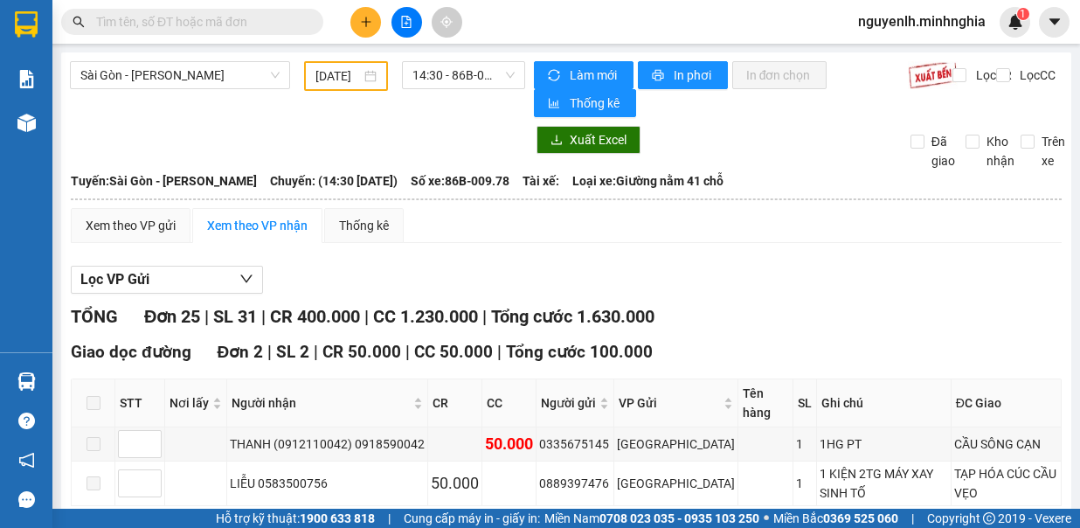
drag, startPoint x: 500, startPoint y: 248, endPoint x: 578, endPoint y: 203, distance: 90.1
click at [578, 203] on th at bounding box center [566, 199] width 993 height 16
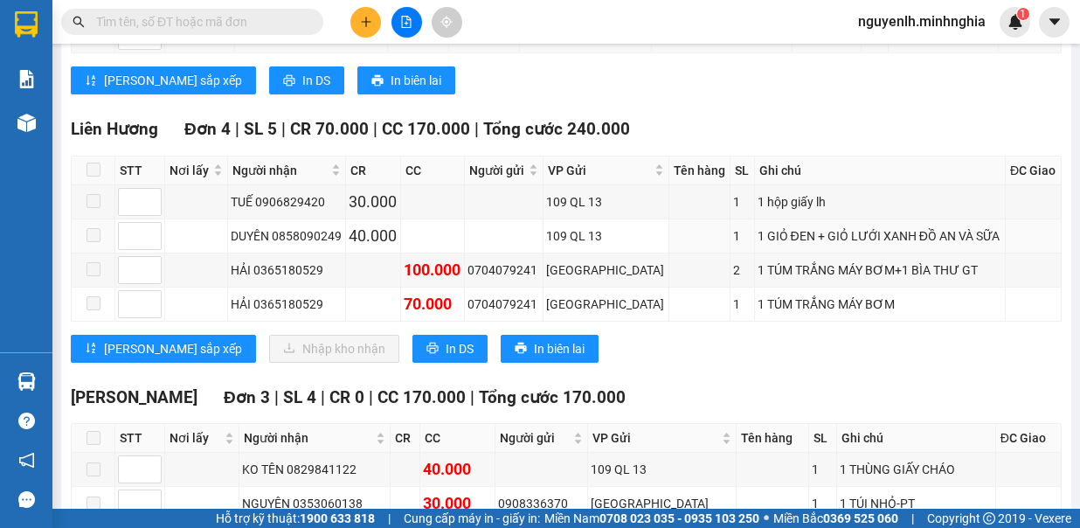
scroll to position [1399, 0]
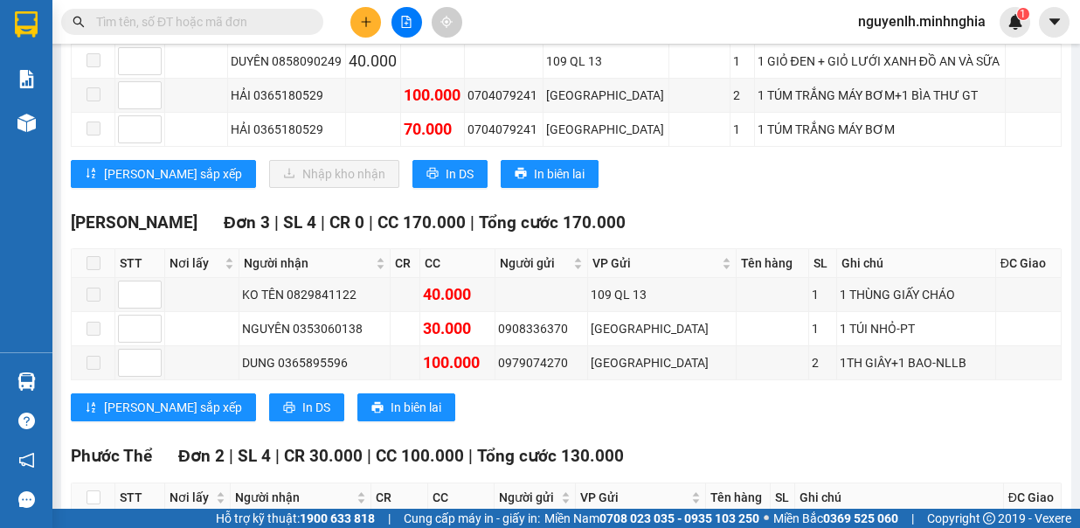
click at [805, 167] on div "[GEOGRAPHIC_DATA] 4 | SL 5 | CR 70.000 | CC 170.000 | Tổng cước 240.000 STT Nơi…" at bounding box center [566, 71] width 991 height 260
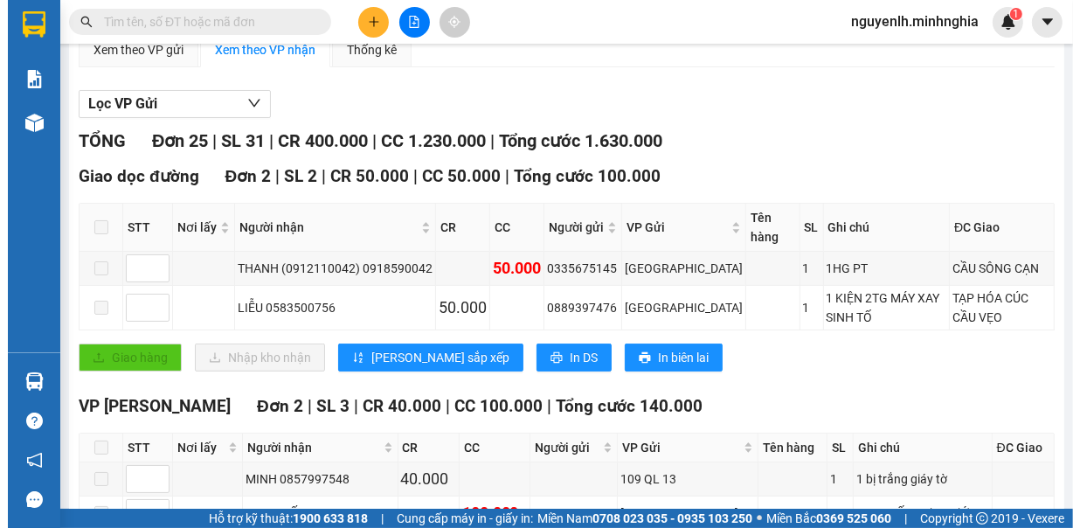
scroll to position [0, 0]
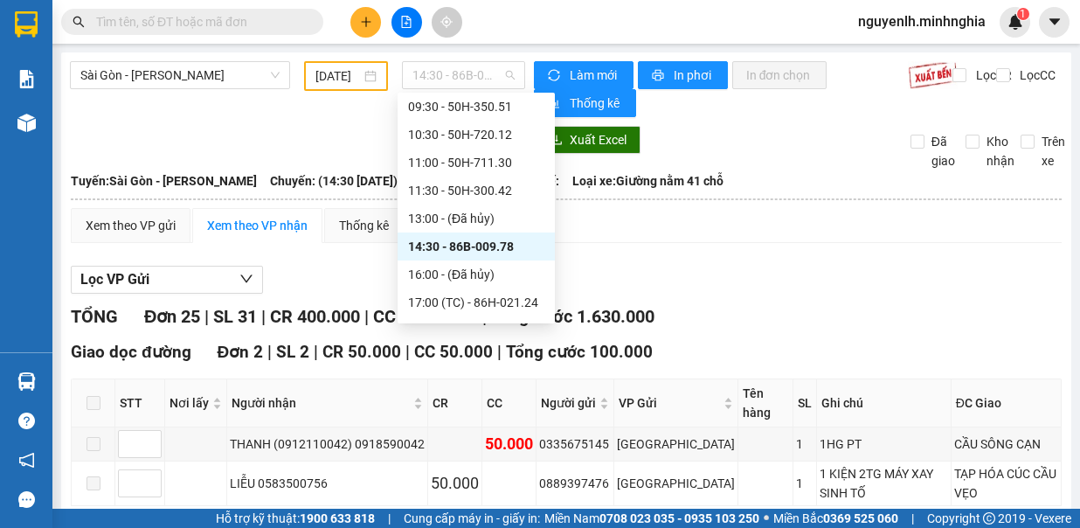
drag, startPoint x: 462, startPoint y: 63, endPoint x: 479, endPoint y: 93, distance: 34.5
click at [462, 66] on span "14:30 - 86B-009.78" at bounding box center [464, 75] width 102 height 26
click at [451, 69] on span "14:30 - 86B-009.78" at bounding box center [464, 75] width 102 height 26
click at [483, 306] on div "17:00 (TC) - 86H-021.24" at bounding box center [476, 302] width 136 height 19
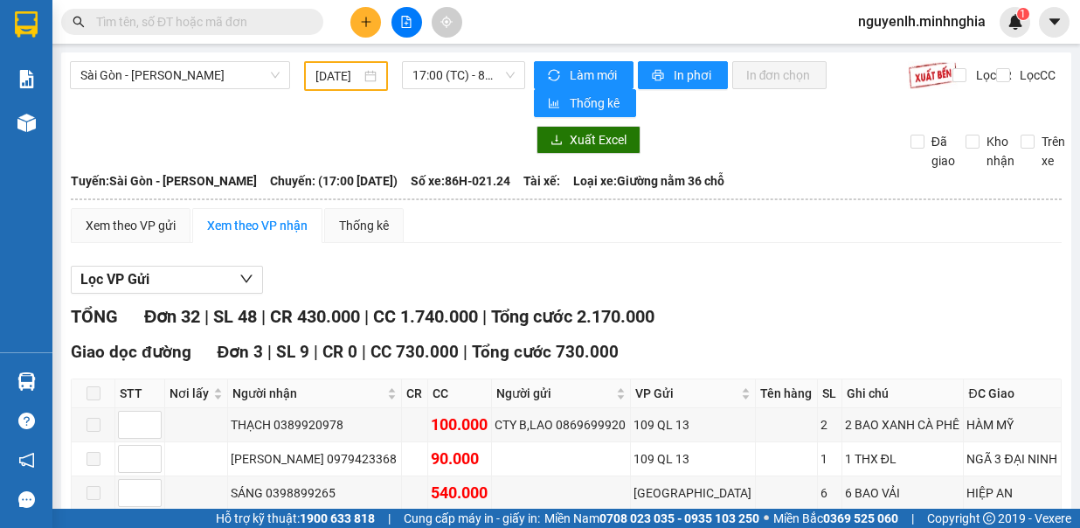
click at [471, 73] on span "17:00 (TC) - 86H-021.24" at bounding box center [464, 75] width 102 height 26
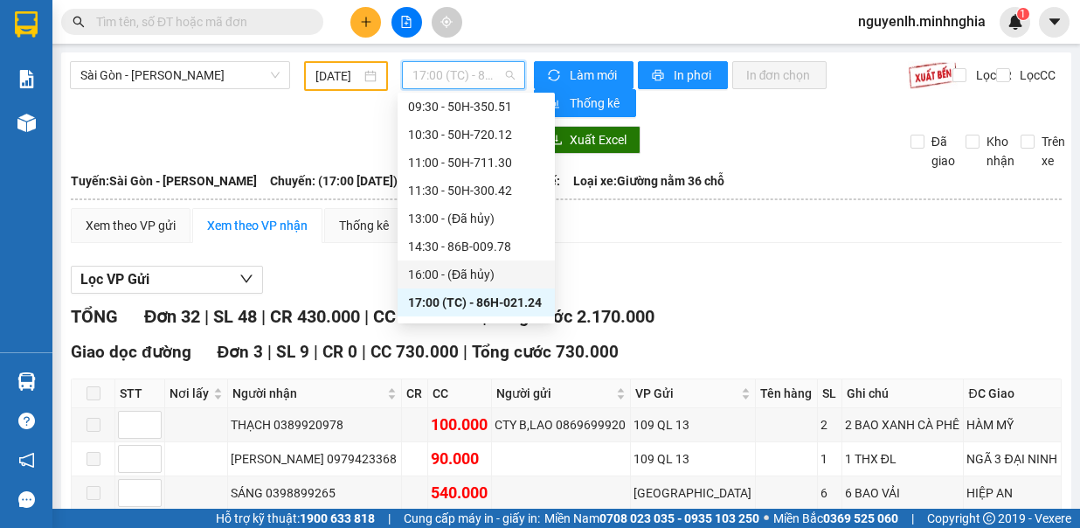
scroll to position [175, 0]
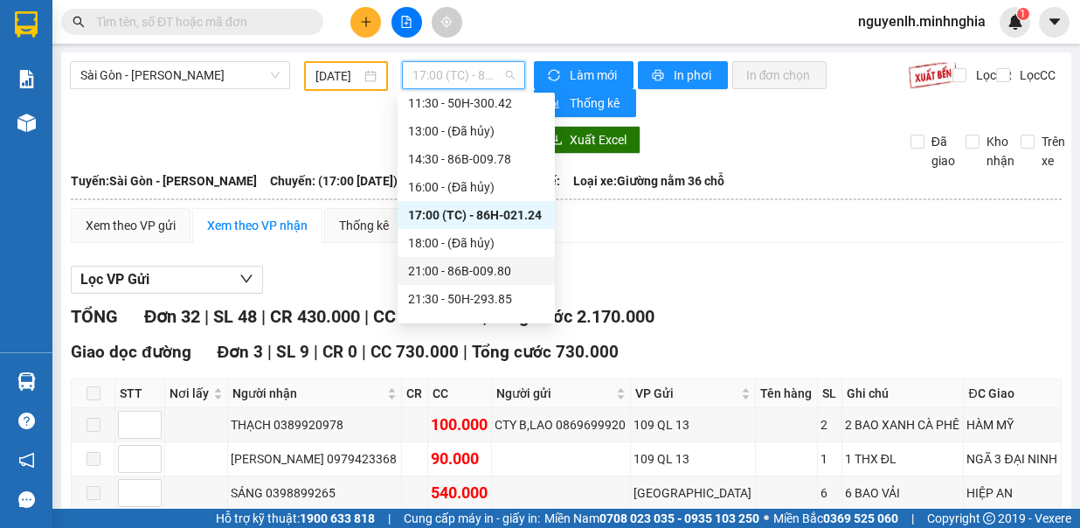
click at [500, 262] on div "21:00 - 86B-009.80" at bounding box center [476, 270] width 136 height 19
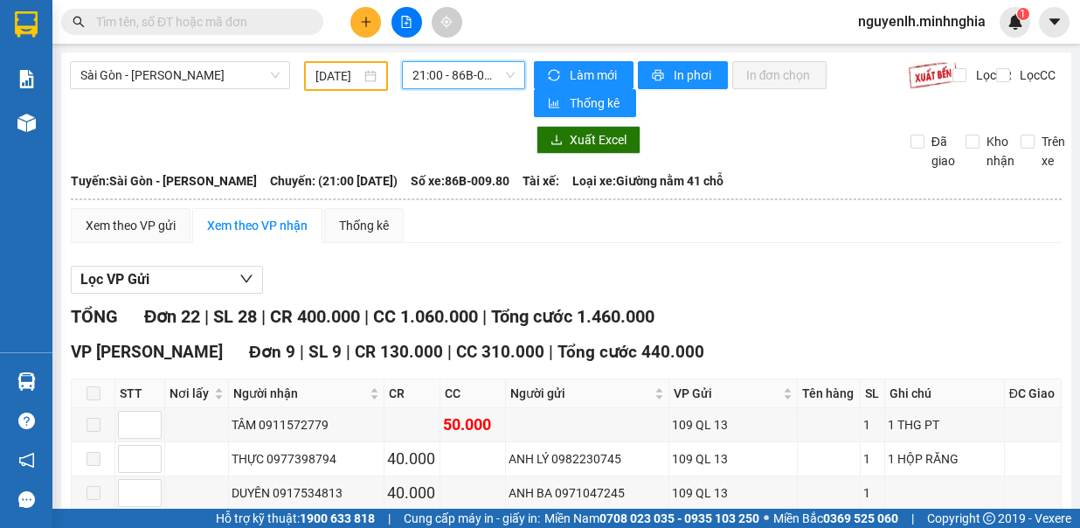
click at [430, 67] on span "21:00 - 86B-009.80" at bounding box center [464, 75] width 102 height 26
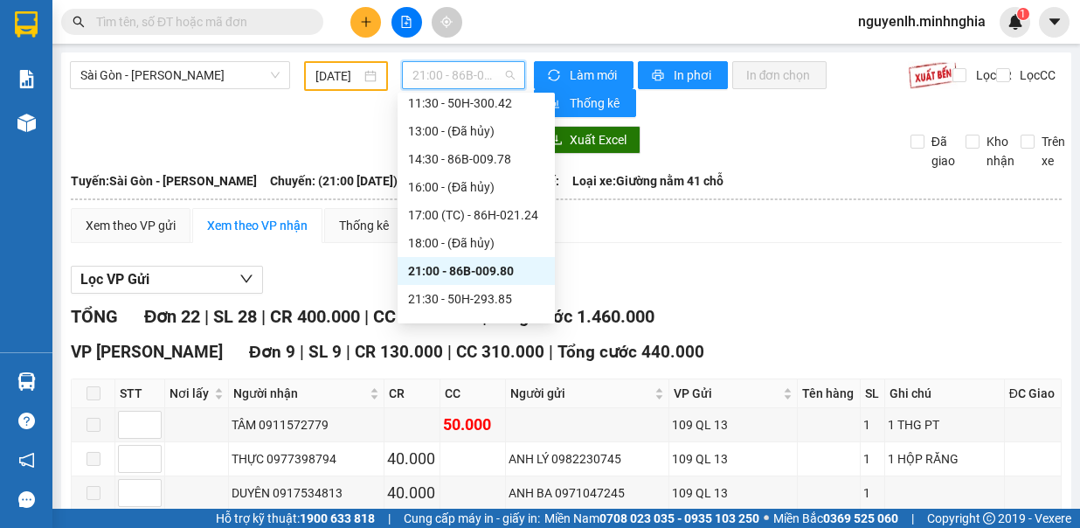
scroll to position [196, 0]
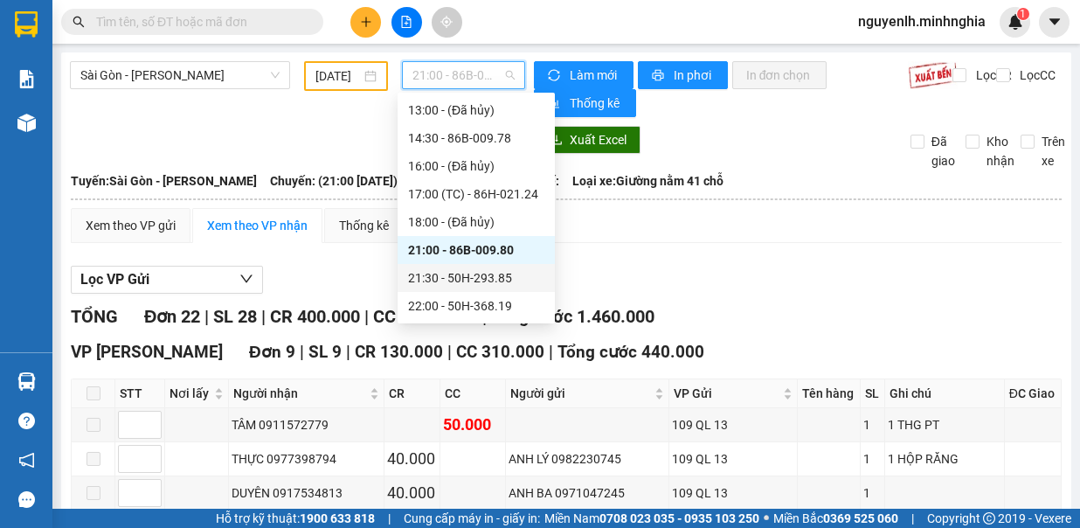
click at [497, 275] on div "21:30 - 50H-293.85" at bounding box center [476, 277] width 136 height 19
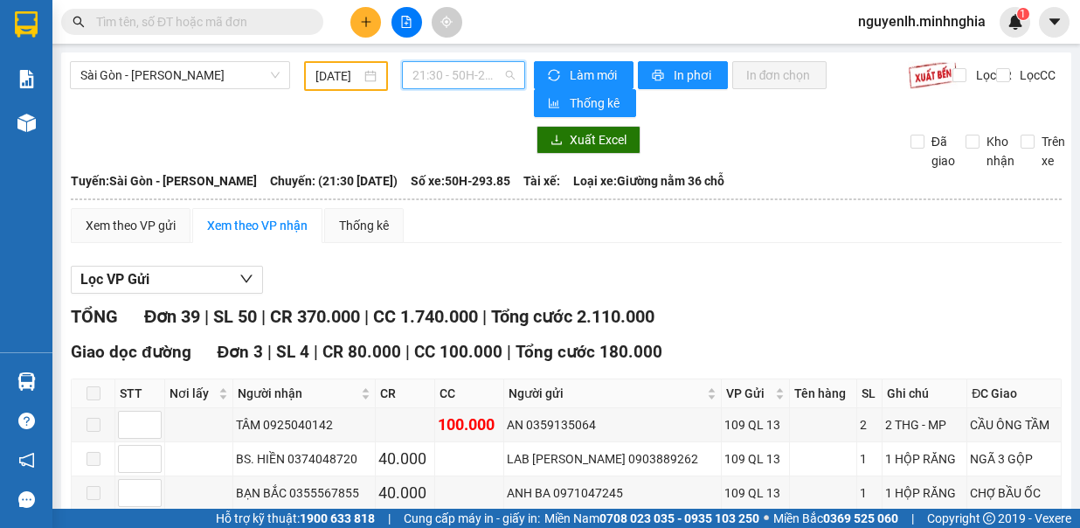
click at [461, 86] on span "21:30 - 50H-293.85" at bounding box center [464, 75] width 102 height 26
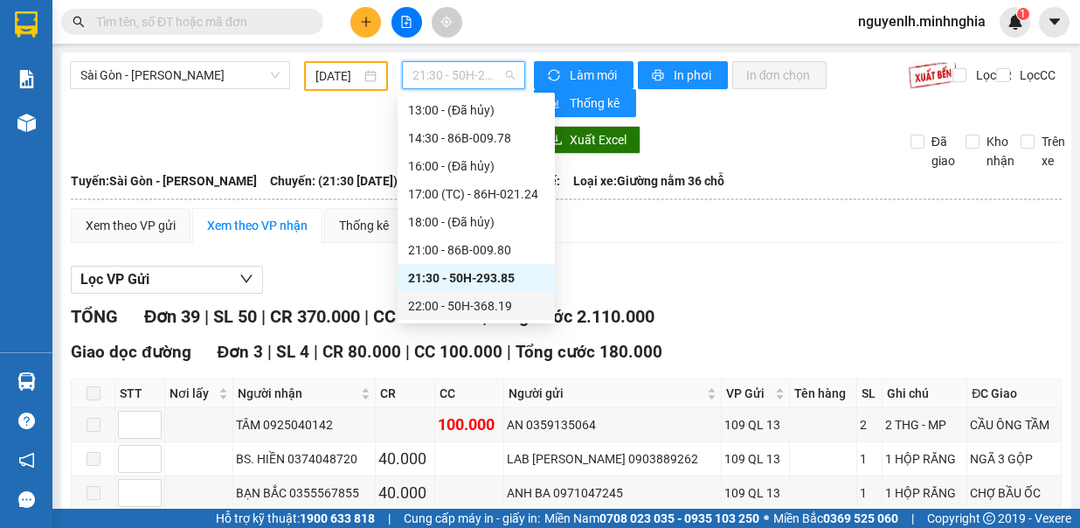
click at [491, 303] on div "22:00 - 50H-368.19" at bounding box center [476, 305] width 136 height 19
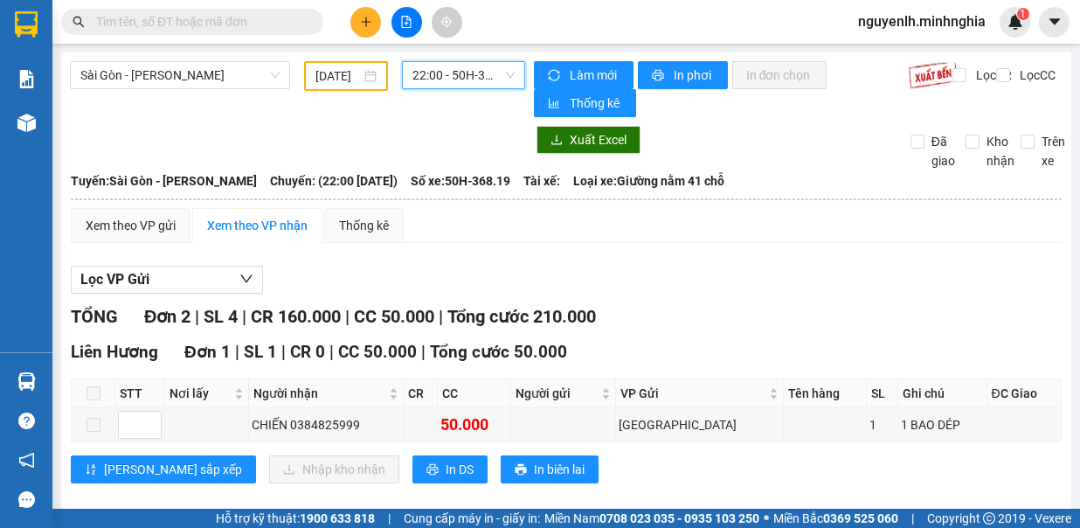
scroll to position [182, 0]
